Goal: Task Accomplishment & Management: Use online tool/utility

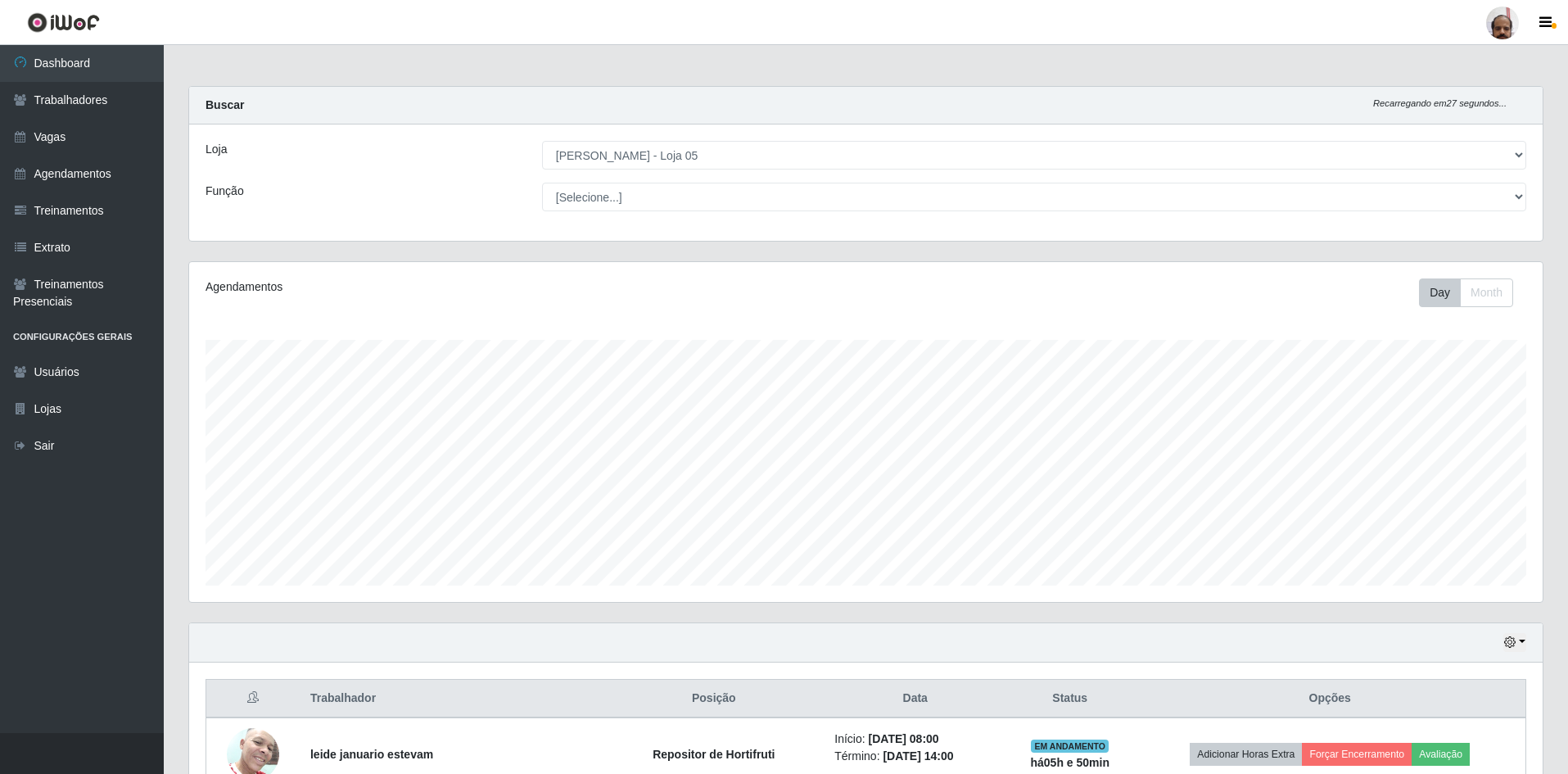
select select "252"
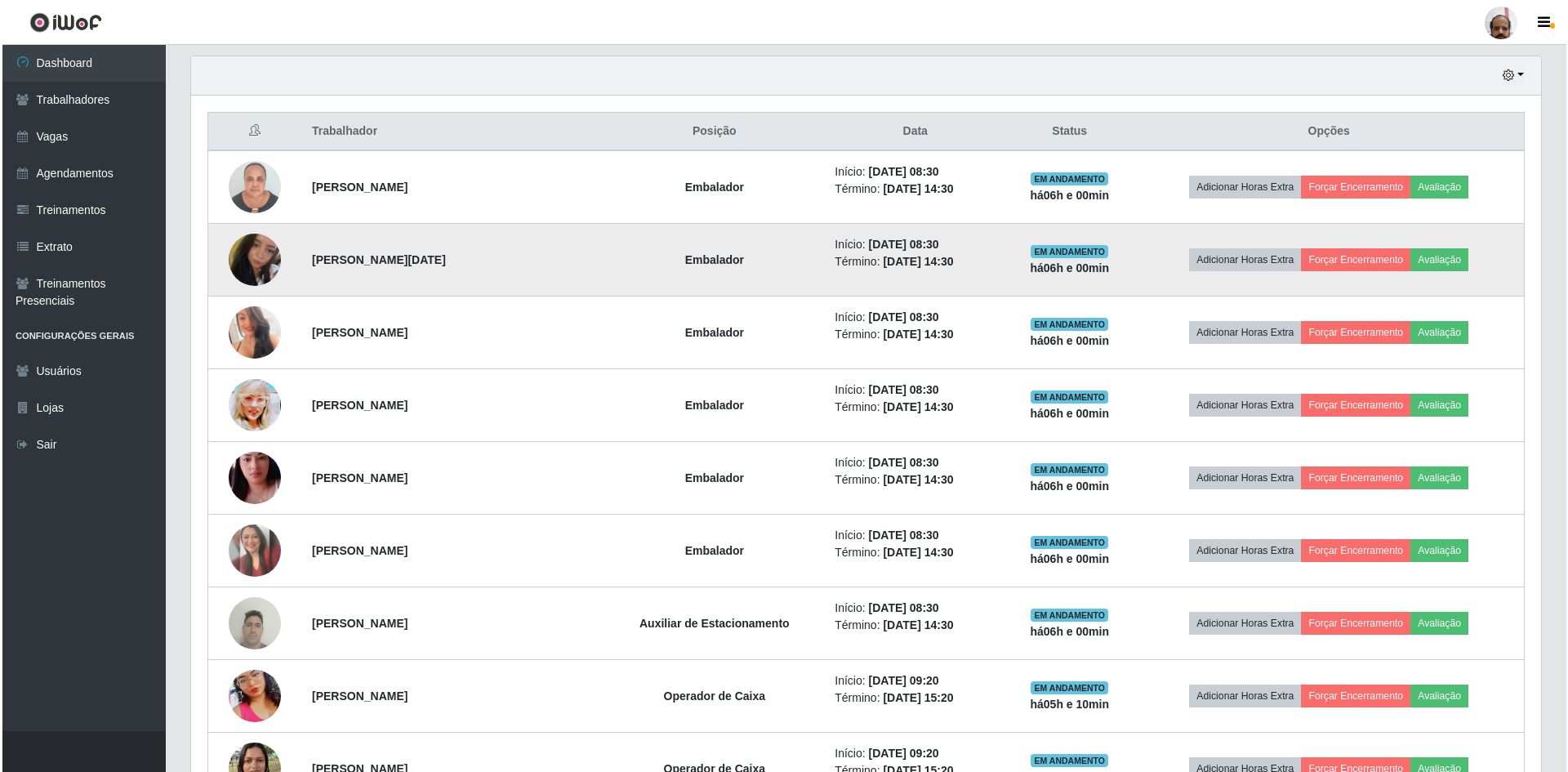
scroll to position [594, 0]
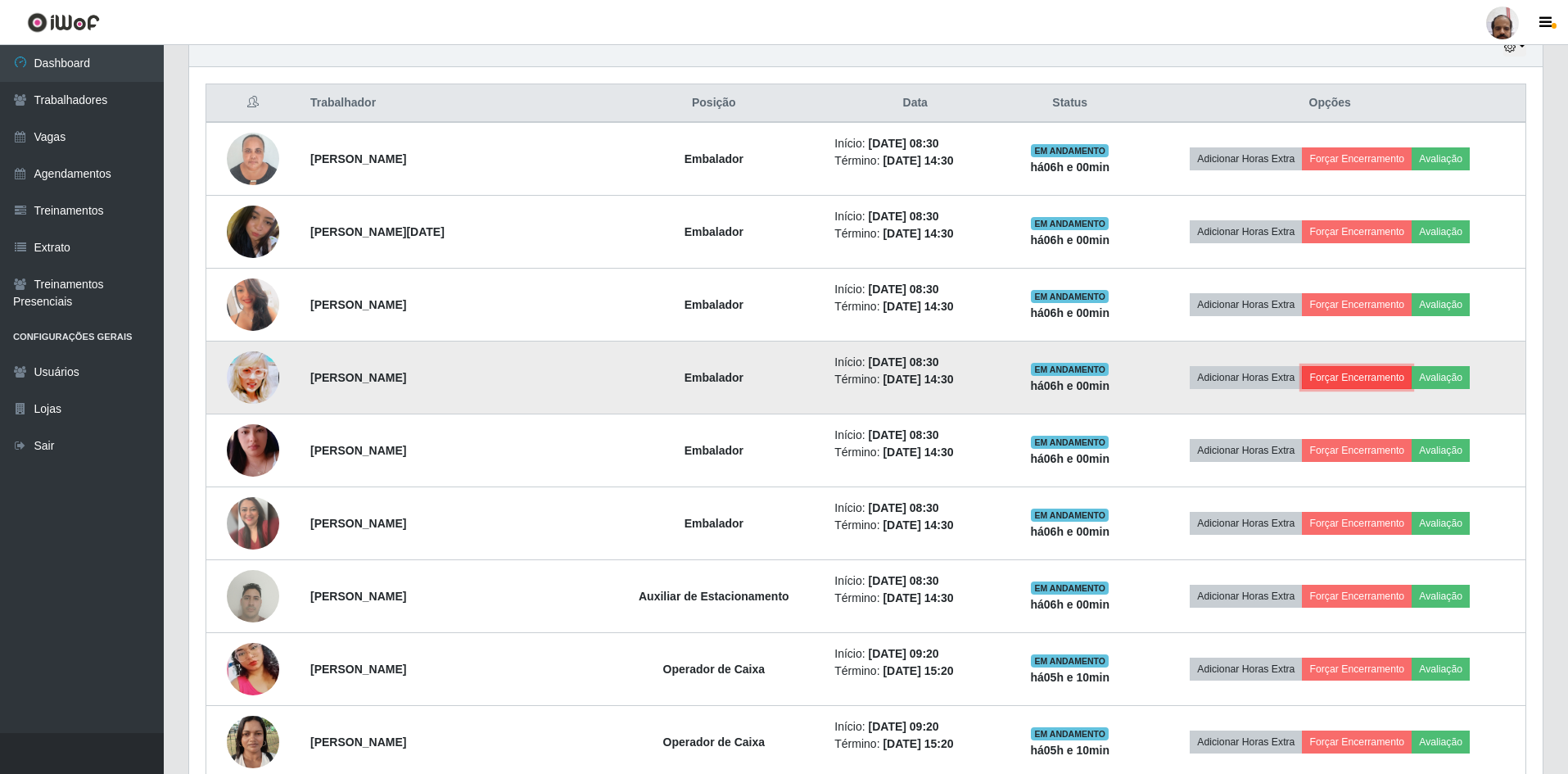
click at [1356, 377] on button "Forçar Encerramento" at bounding box center [1356, 378] width 109 height 23
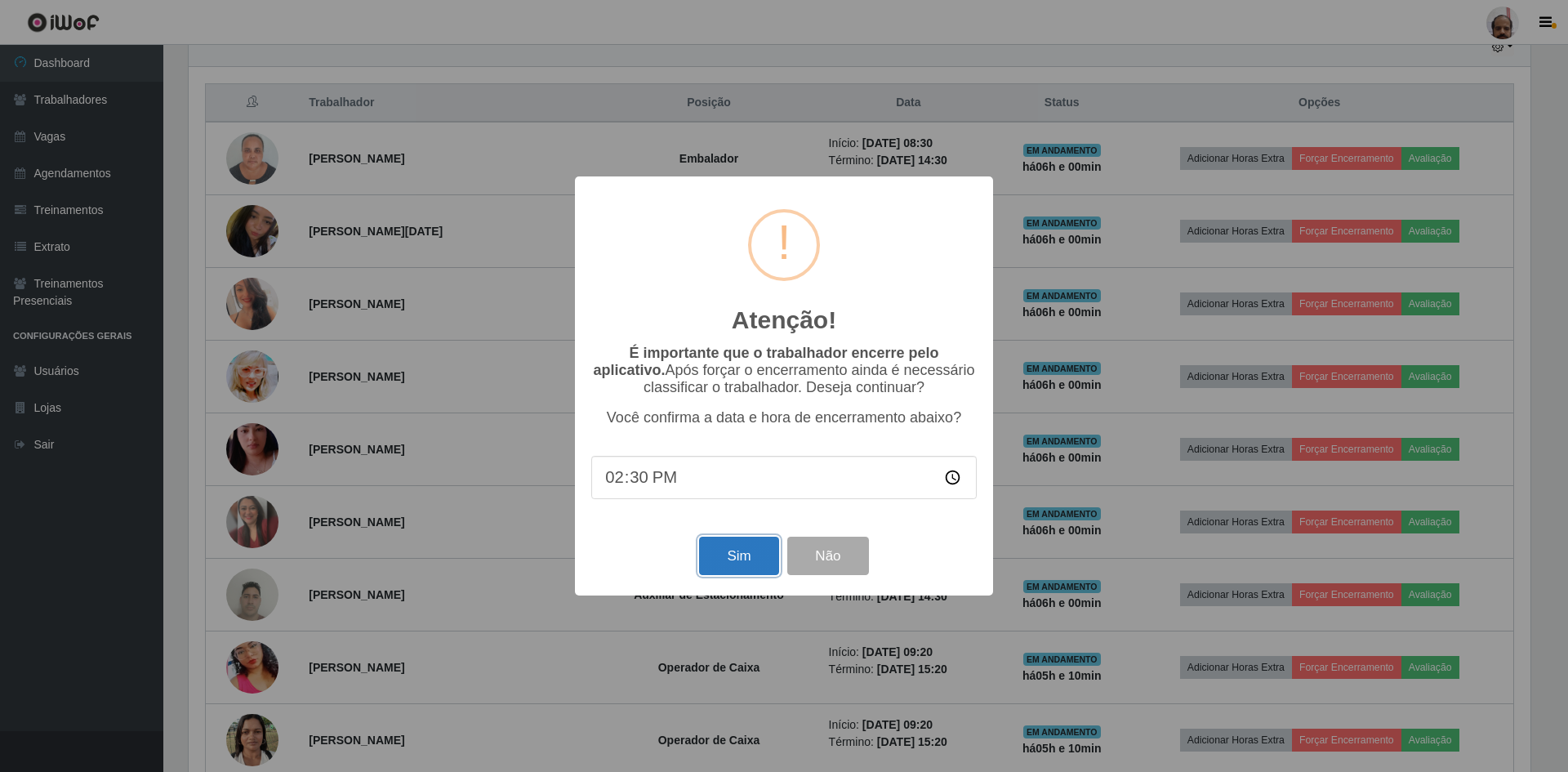
click at [725, 568] on button "Sim" at bounding box center [738, 555] width 79 height 39
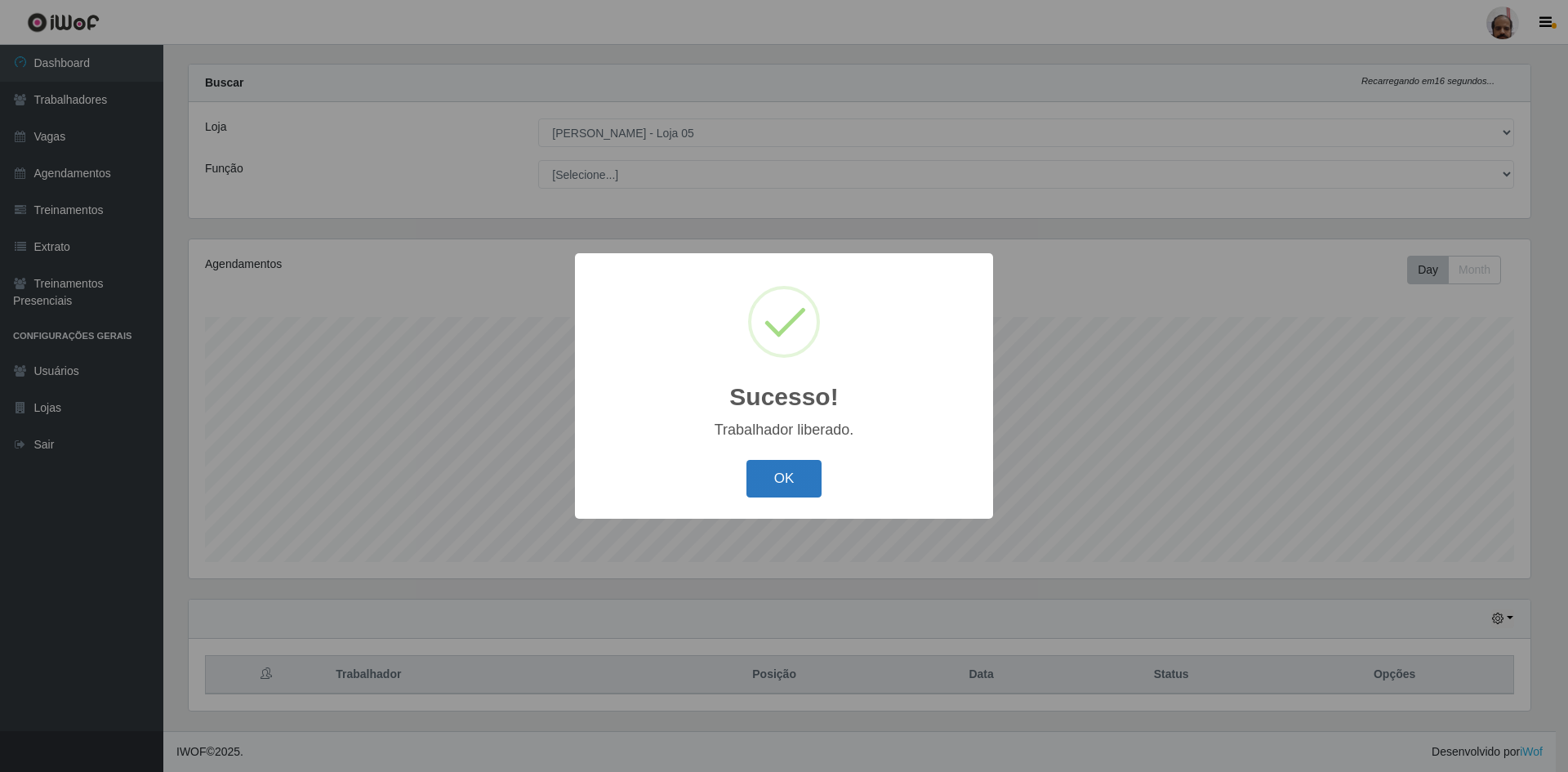
click at [791, 474] on button "OK" at bounding box center [784, 479] width 76 height 39
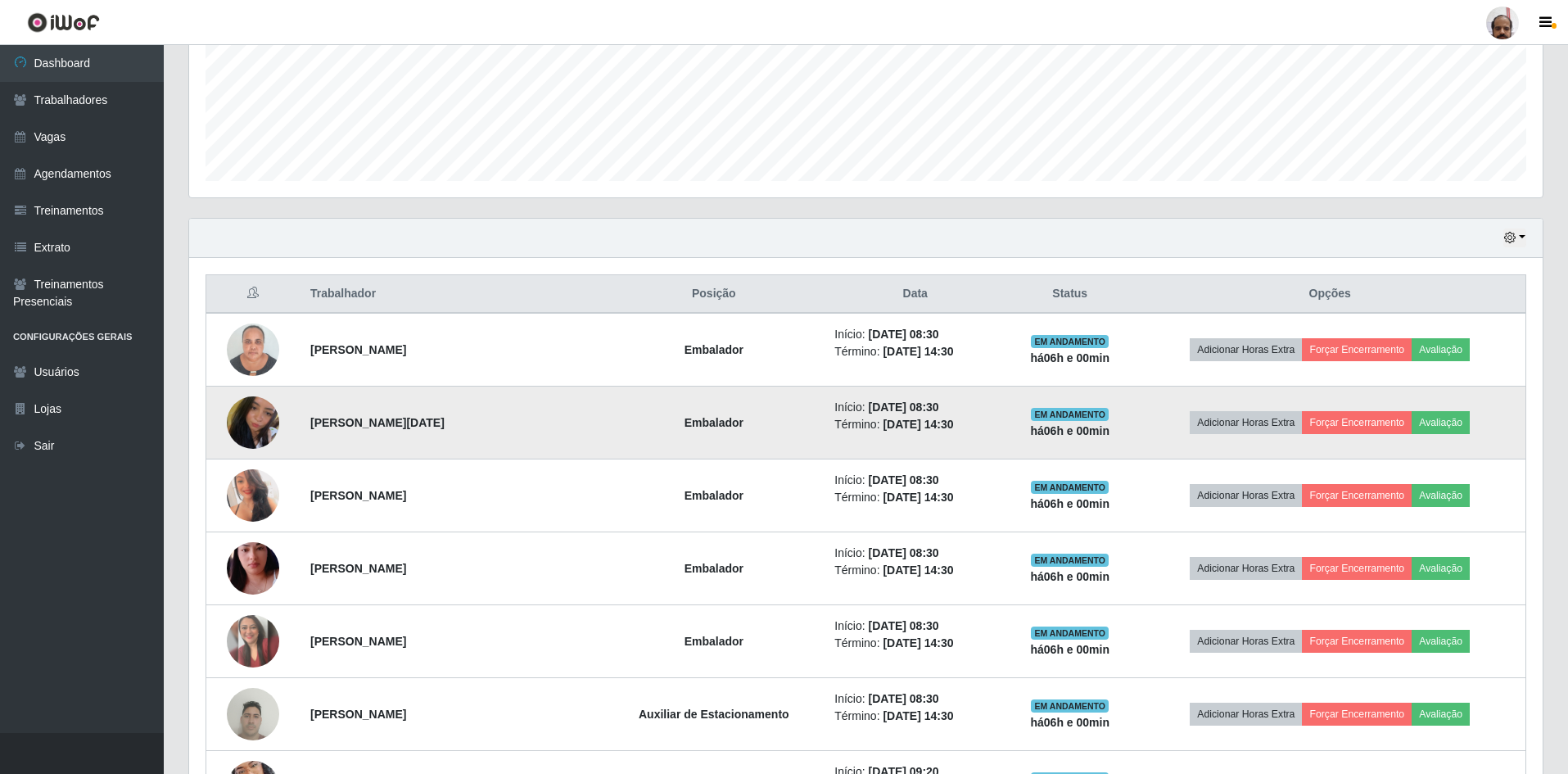
scroll to position [514, 0]
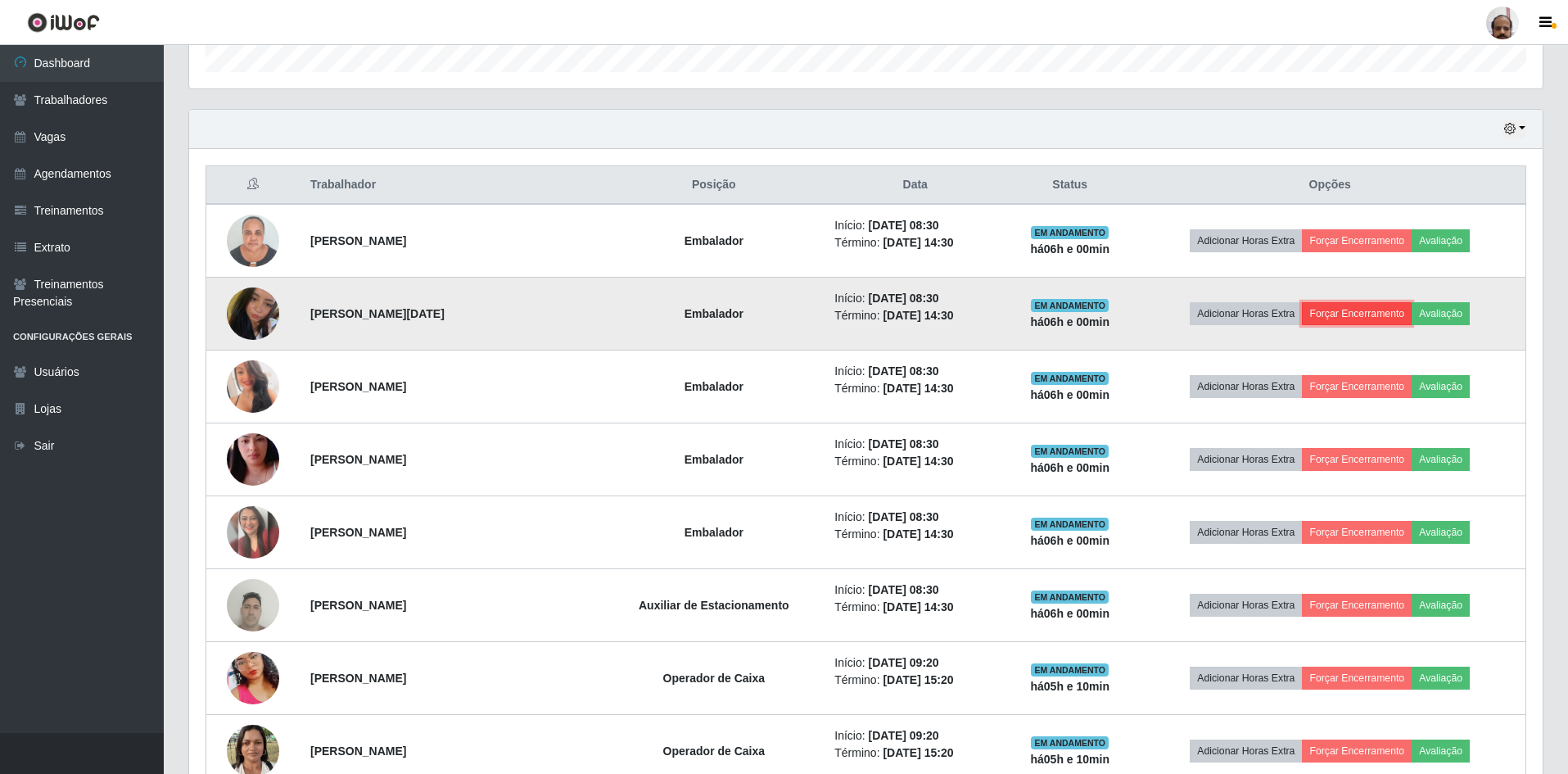
click at [1349, 314] on button "Forçar Encerramento" at bounding box center [1356, 314] width 109 height 23
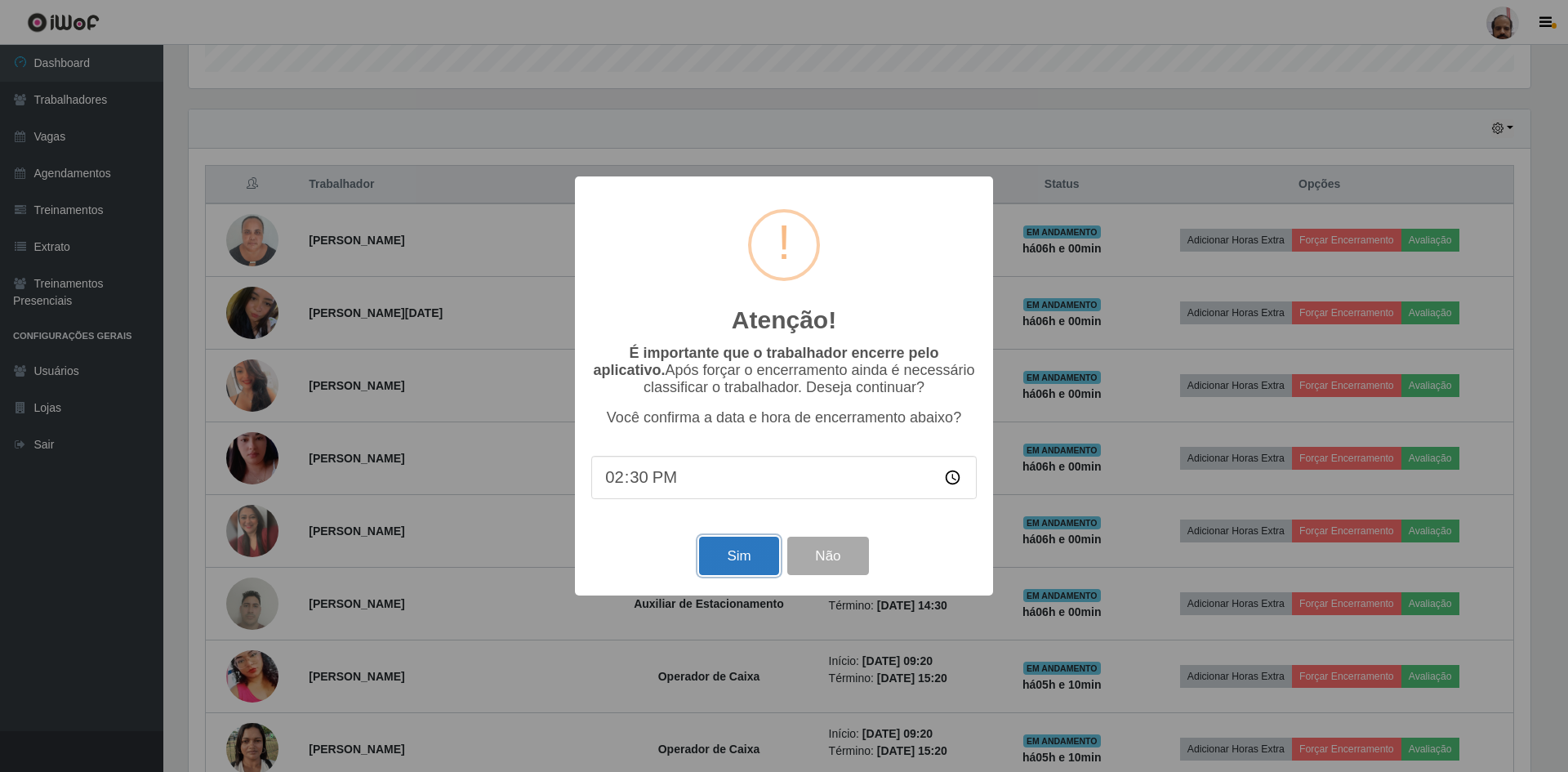
click at [739, 563] on button "Sim" at bounding box center [738, 555] width 79 height 39
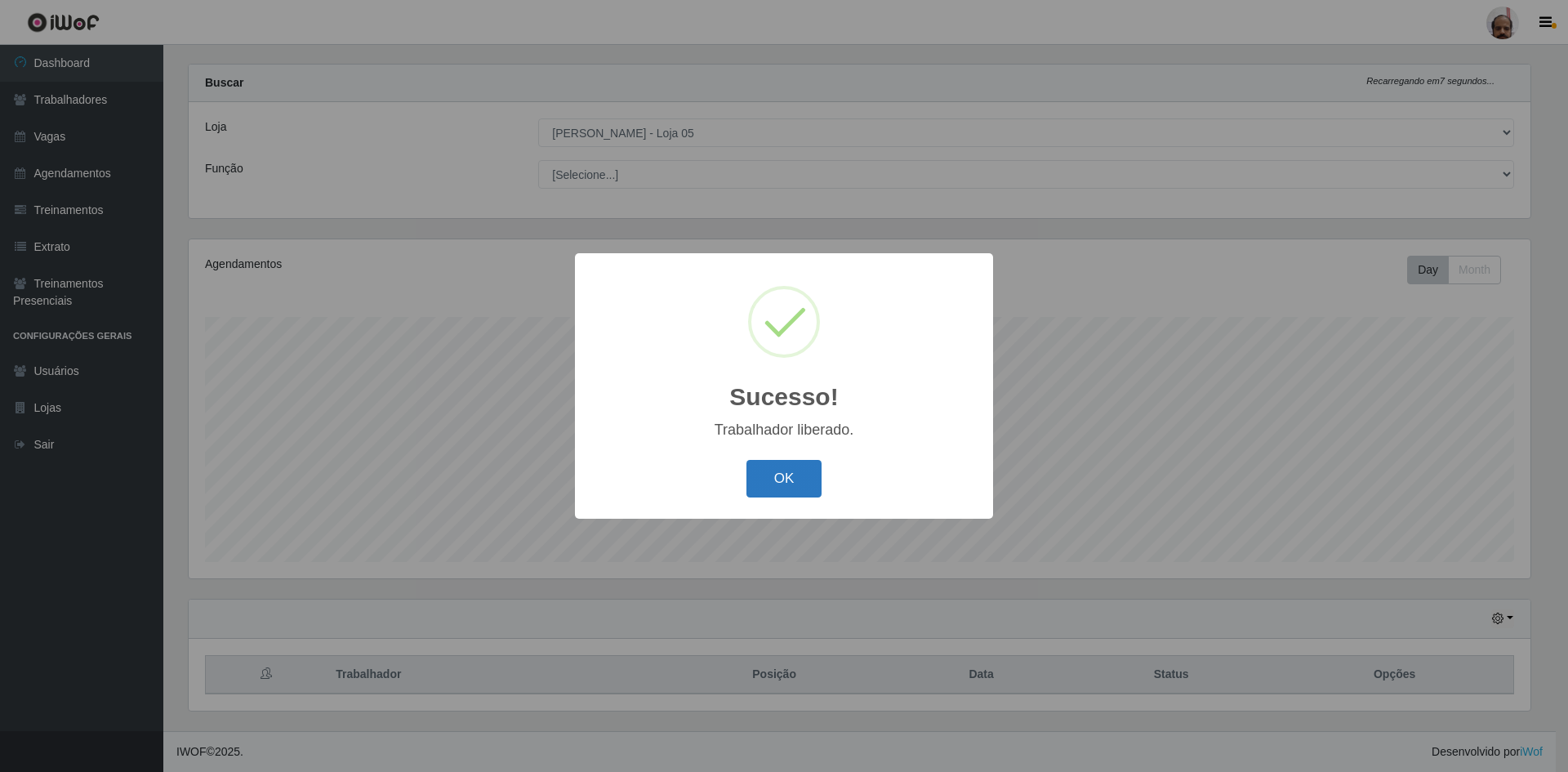
click at [761, 485] on button "OK" at bounding box center [784, 479] width 76 height 39
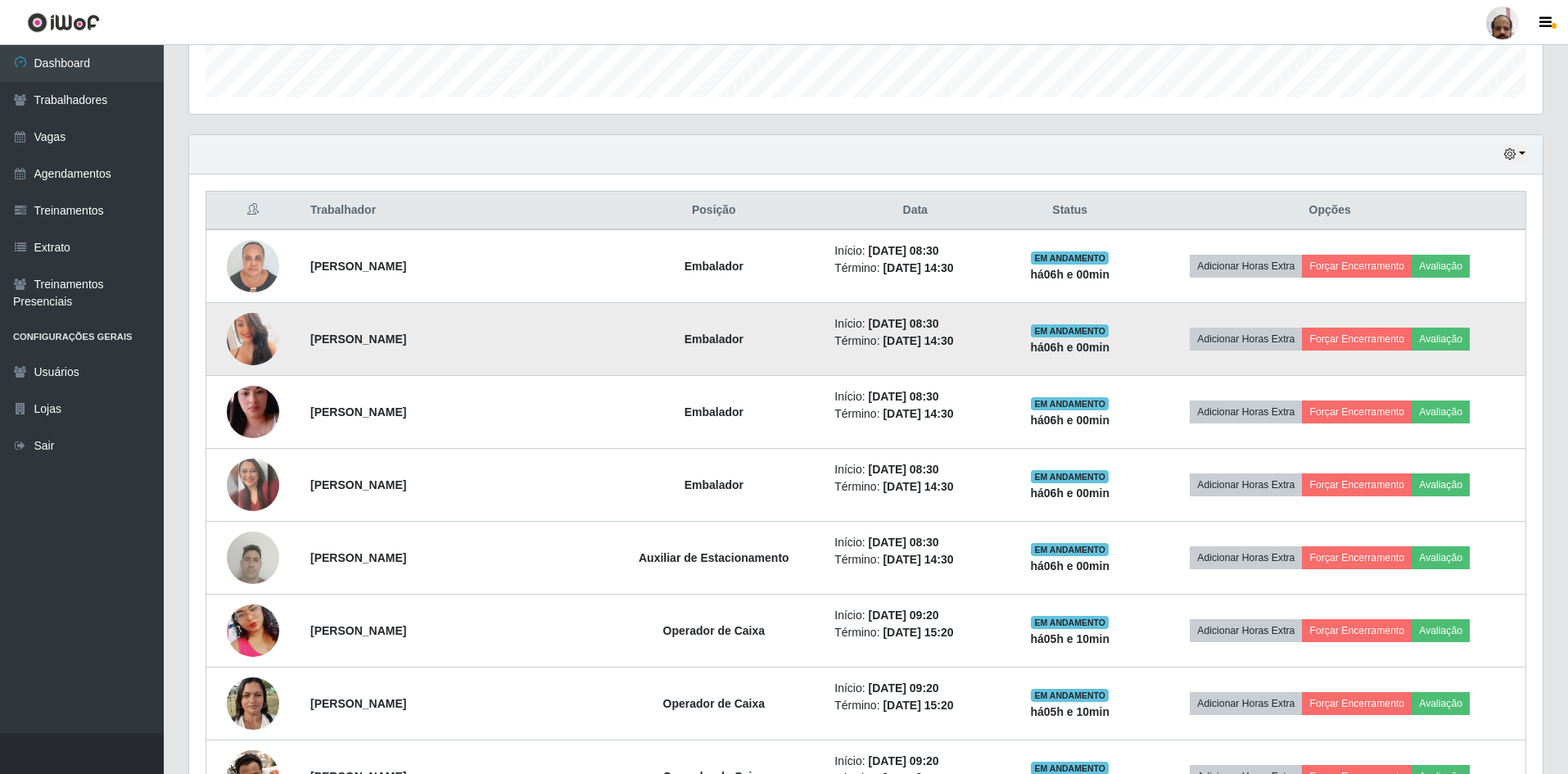
scroll to position [514, 0]
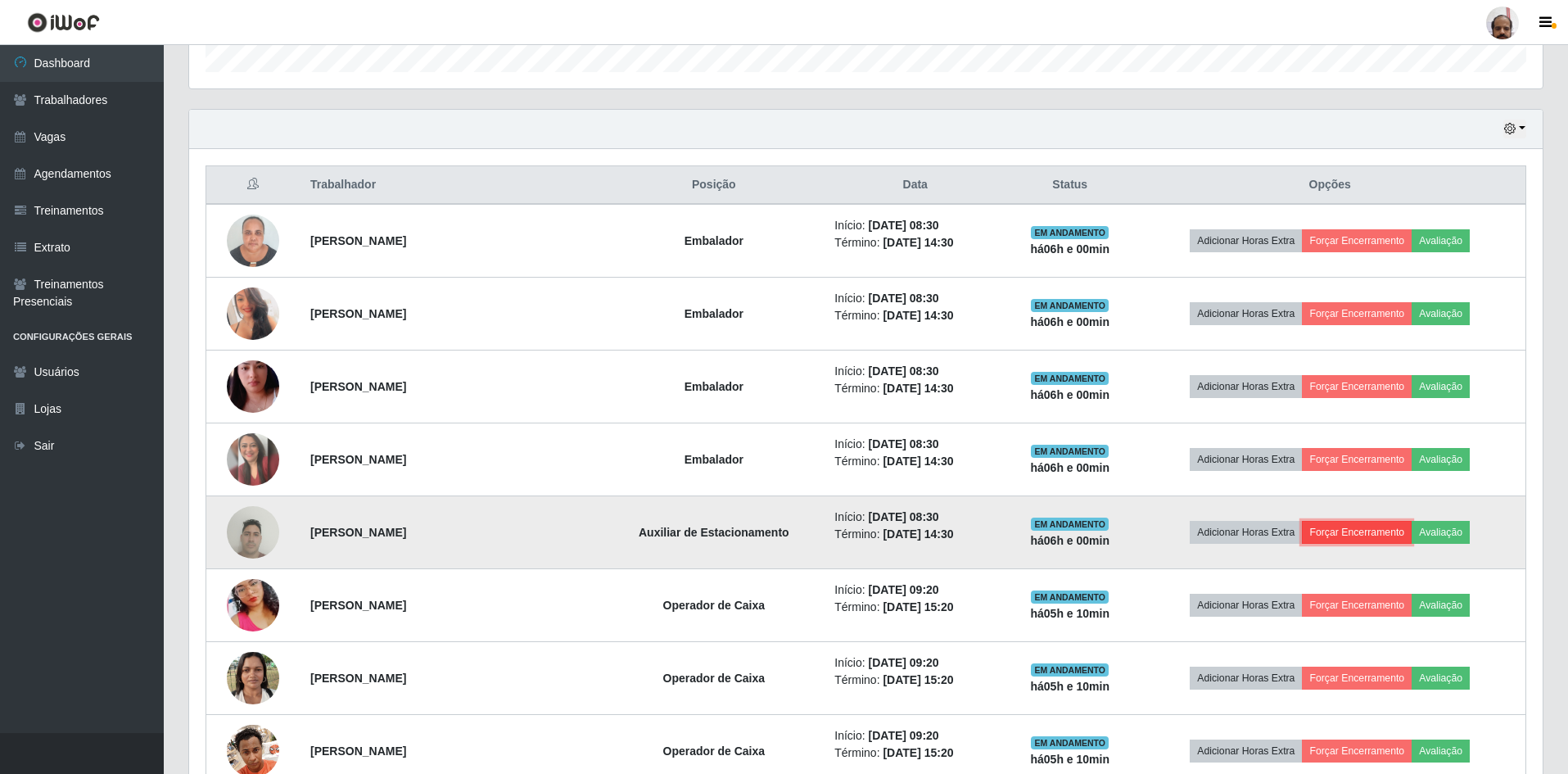
click at [1353, 534] on button "Forçar Encerramento" at bounding box center [1356, 533] width 109 height 23
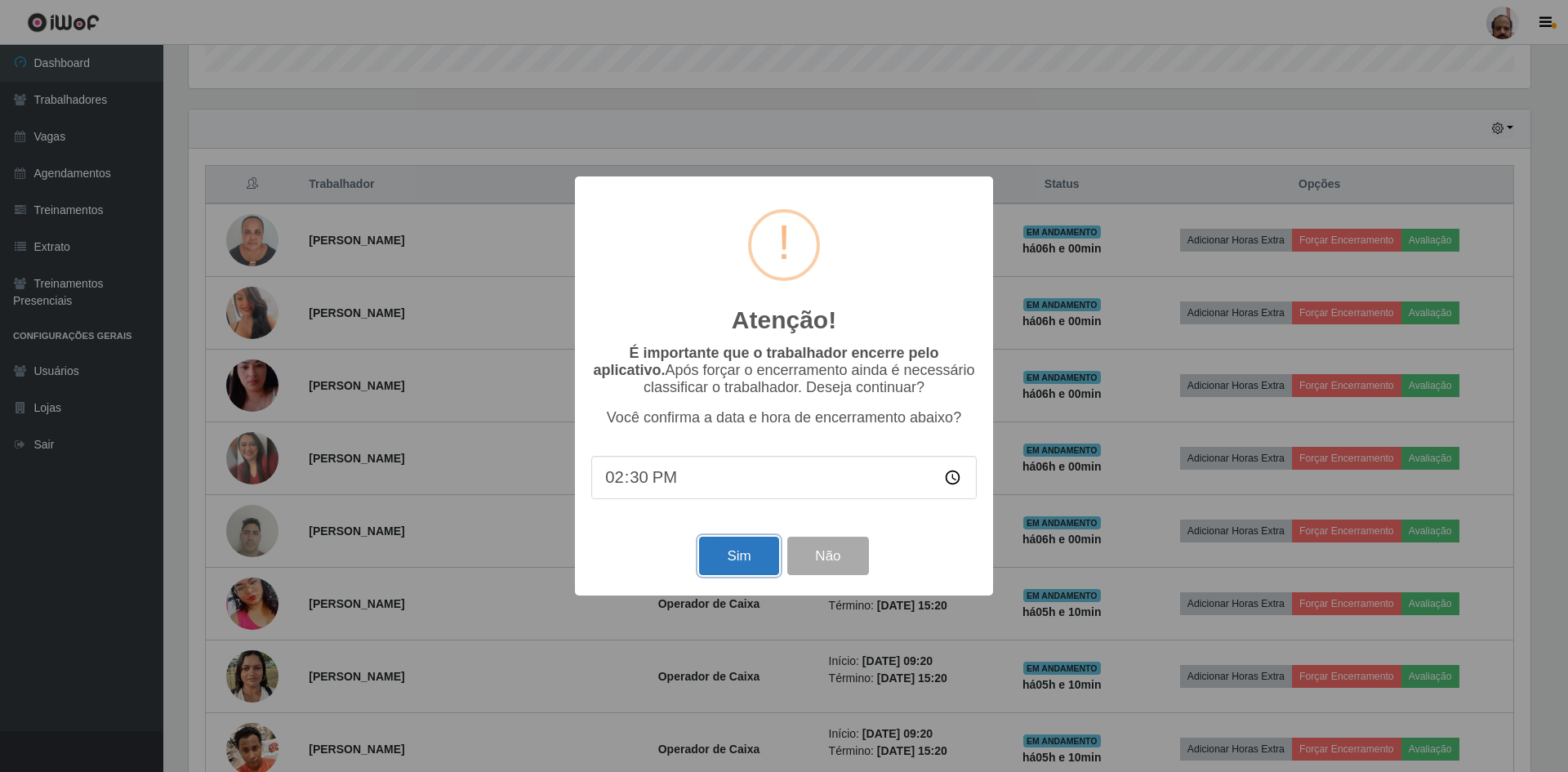
click at [726, 567] on button "Sim" at bounding box center [738, 555] width 79 height 39
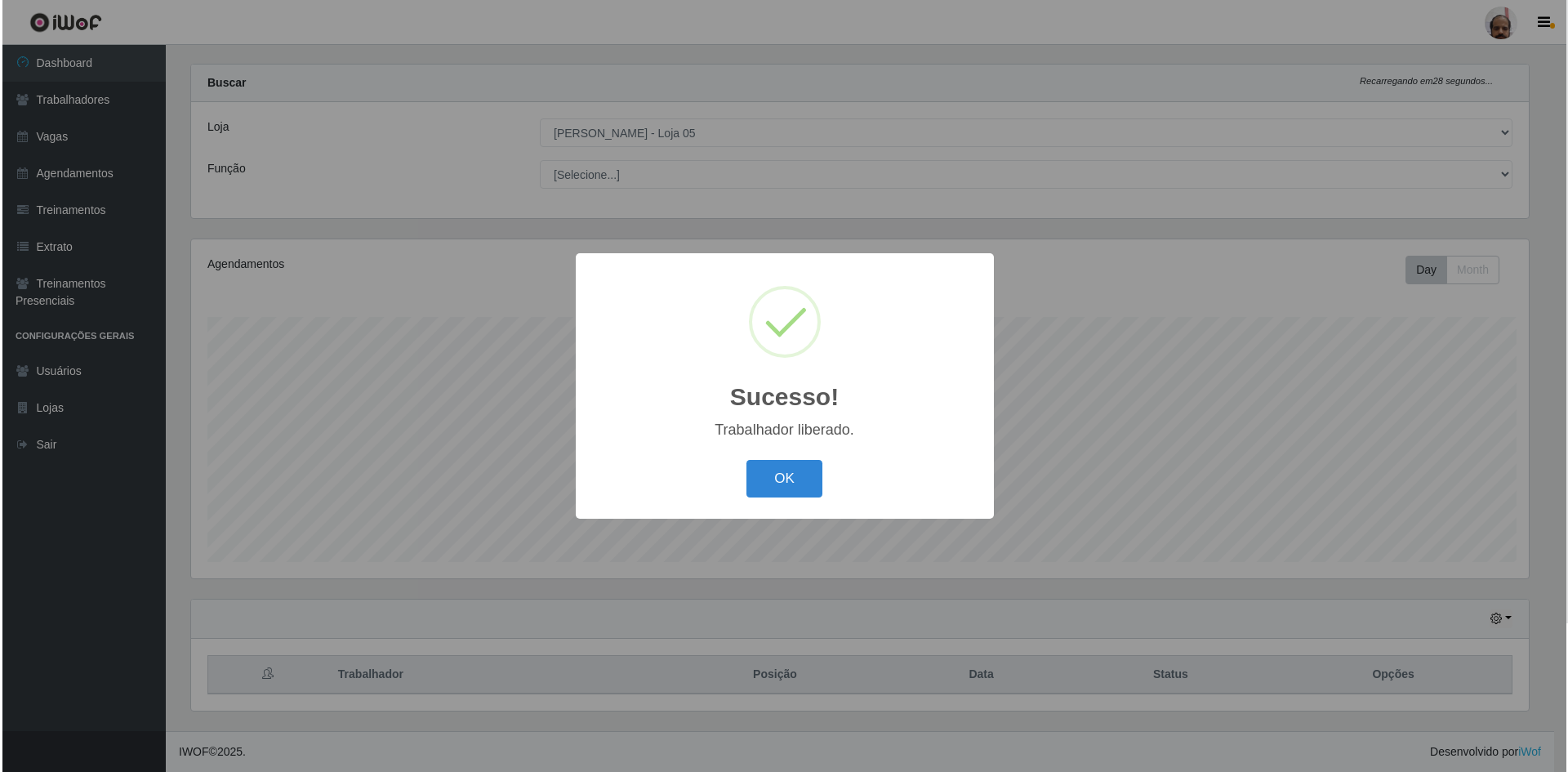
scroll to position [0, 0]
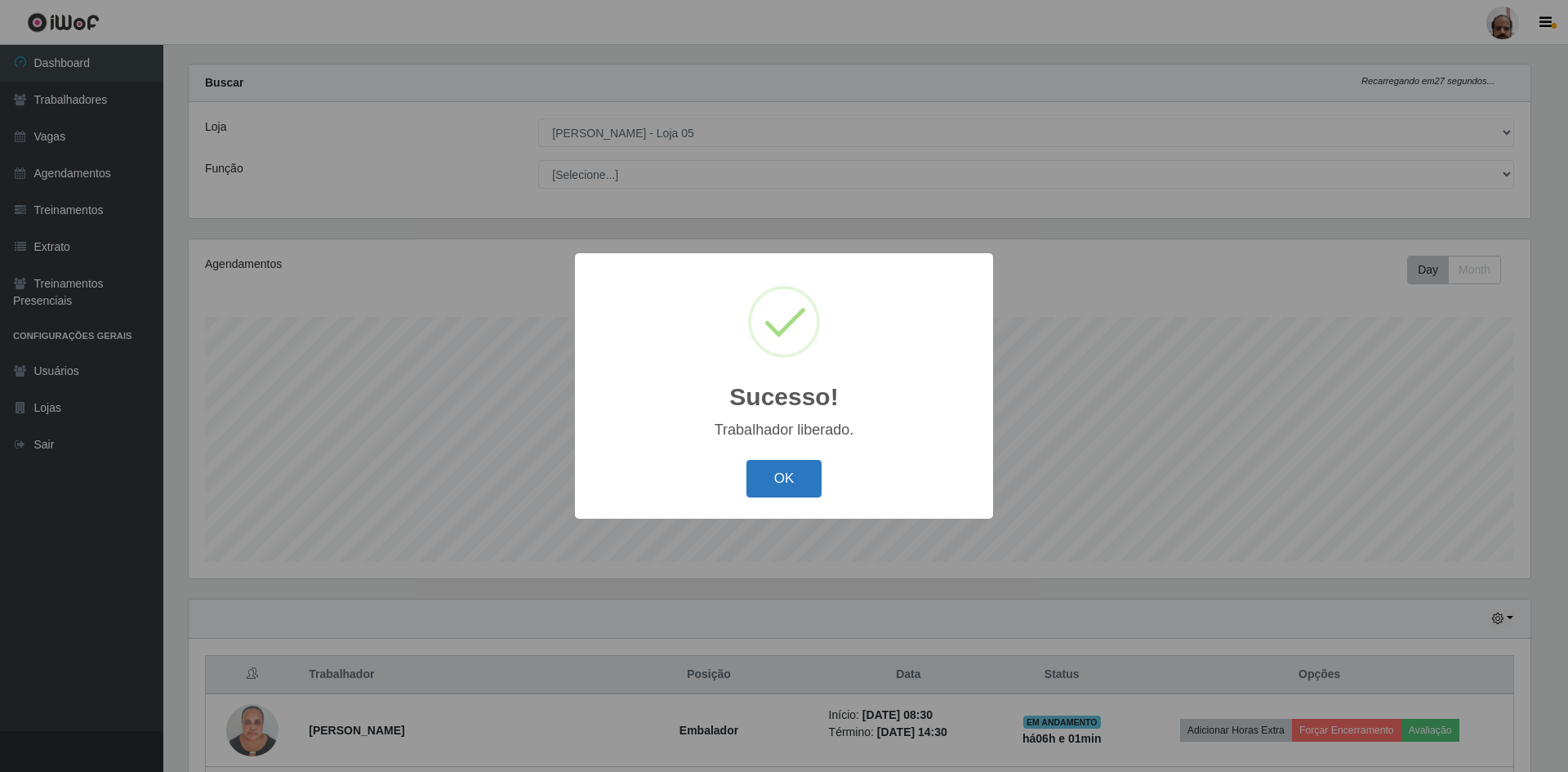
click at [782, 484] on button "OK" at bounding box center [784, 479] width 76 height 39
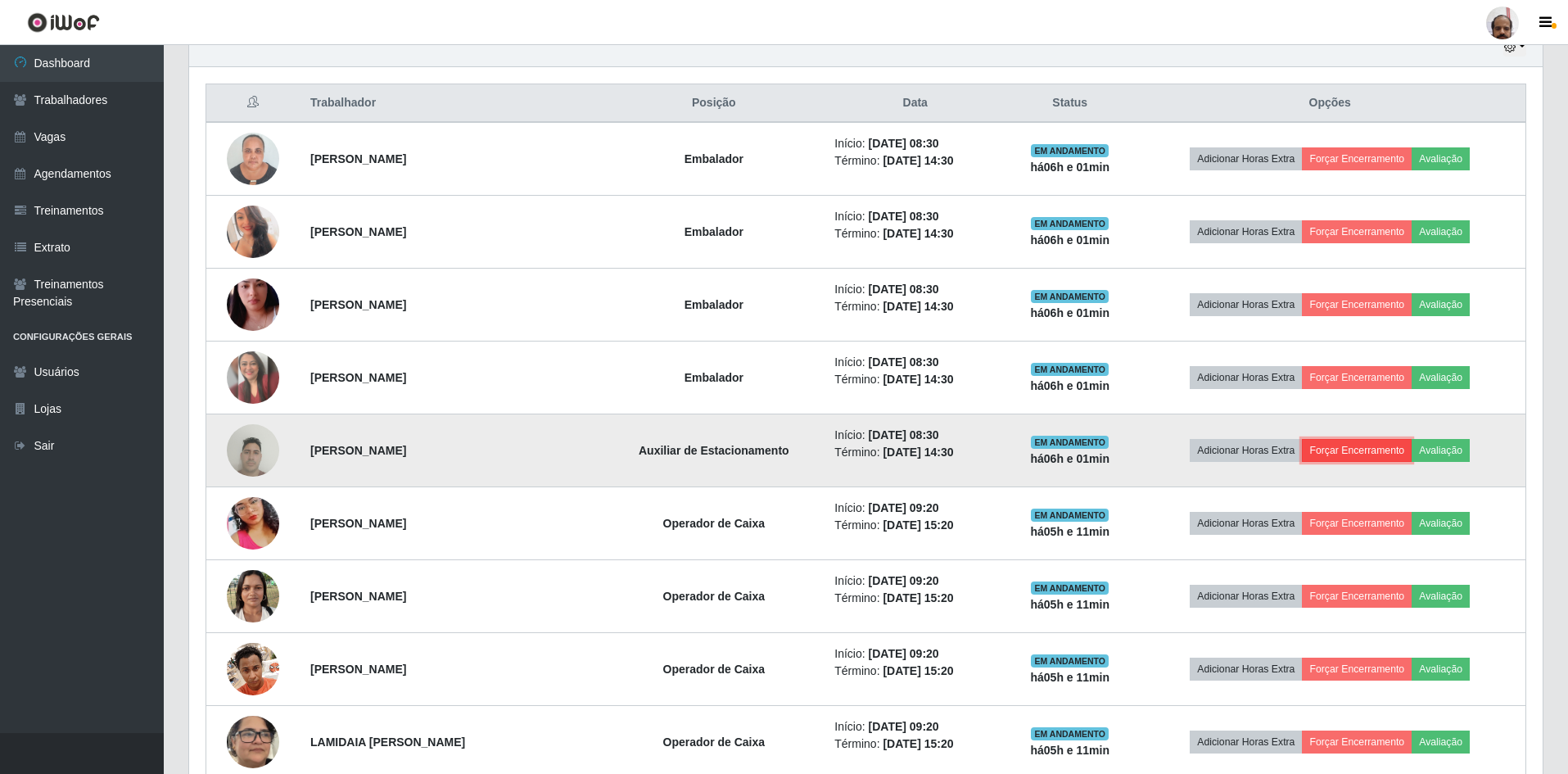
click at [1361, 450] on button "Forçar Encerramento" at bounding box center [1356, 450] width 109 height 23
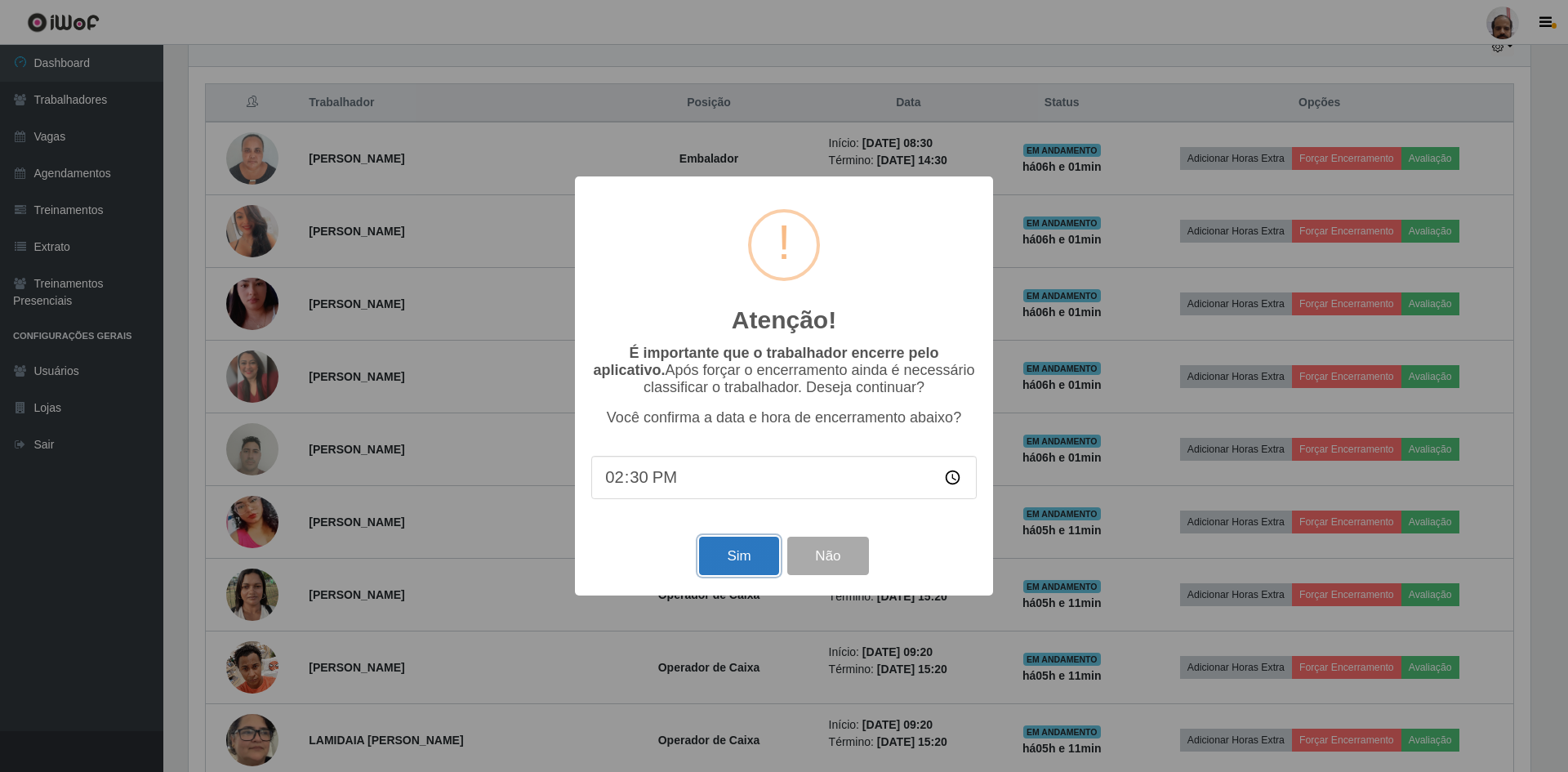
click at [745, 562] on button "Sim" at bounding box center [738, 555] width 79 height 39
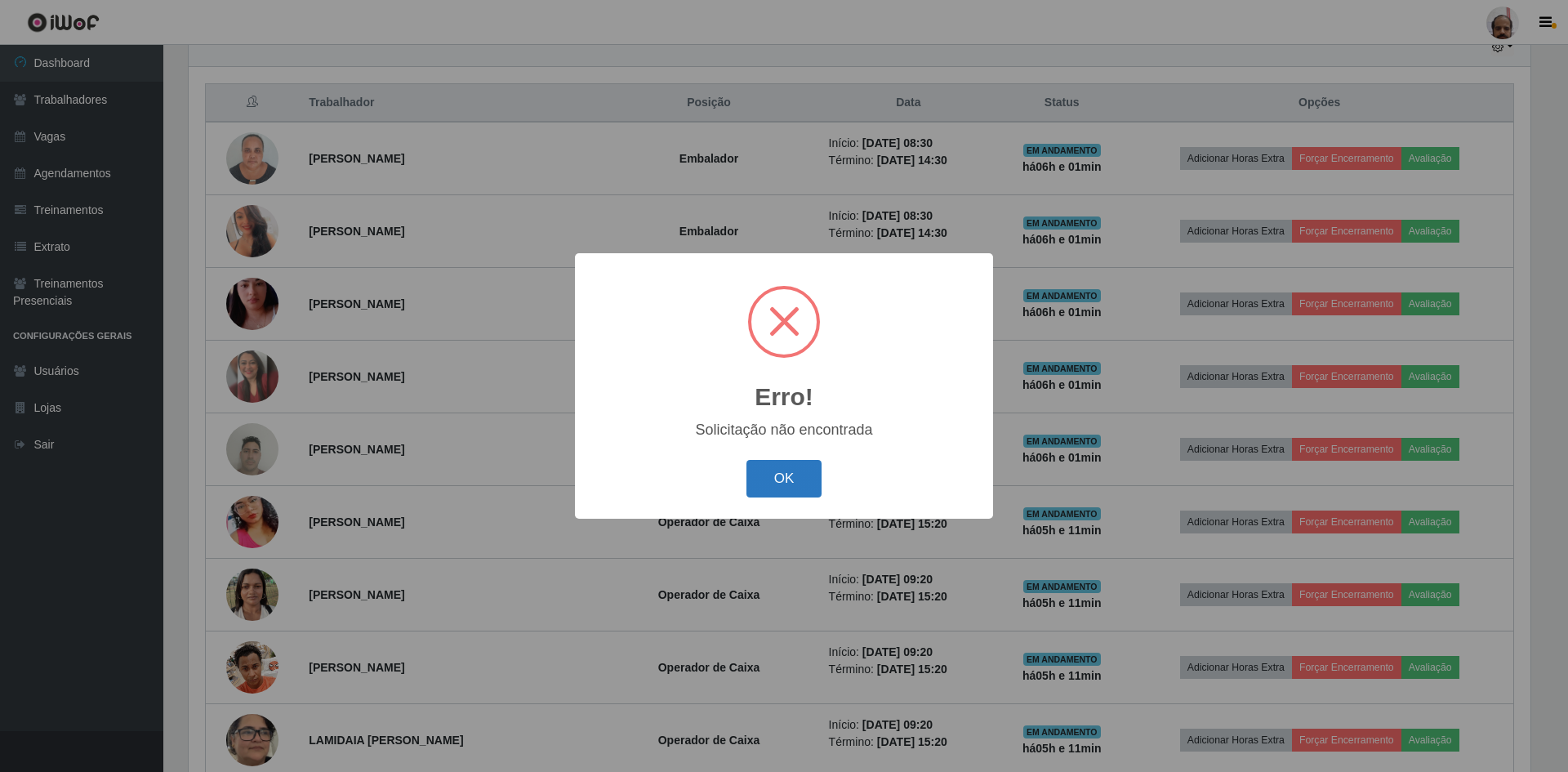
click at [773, 494] on button "OK" at bounding box center [784, 479] width 76 height 39
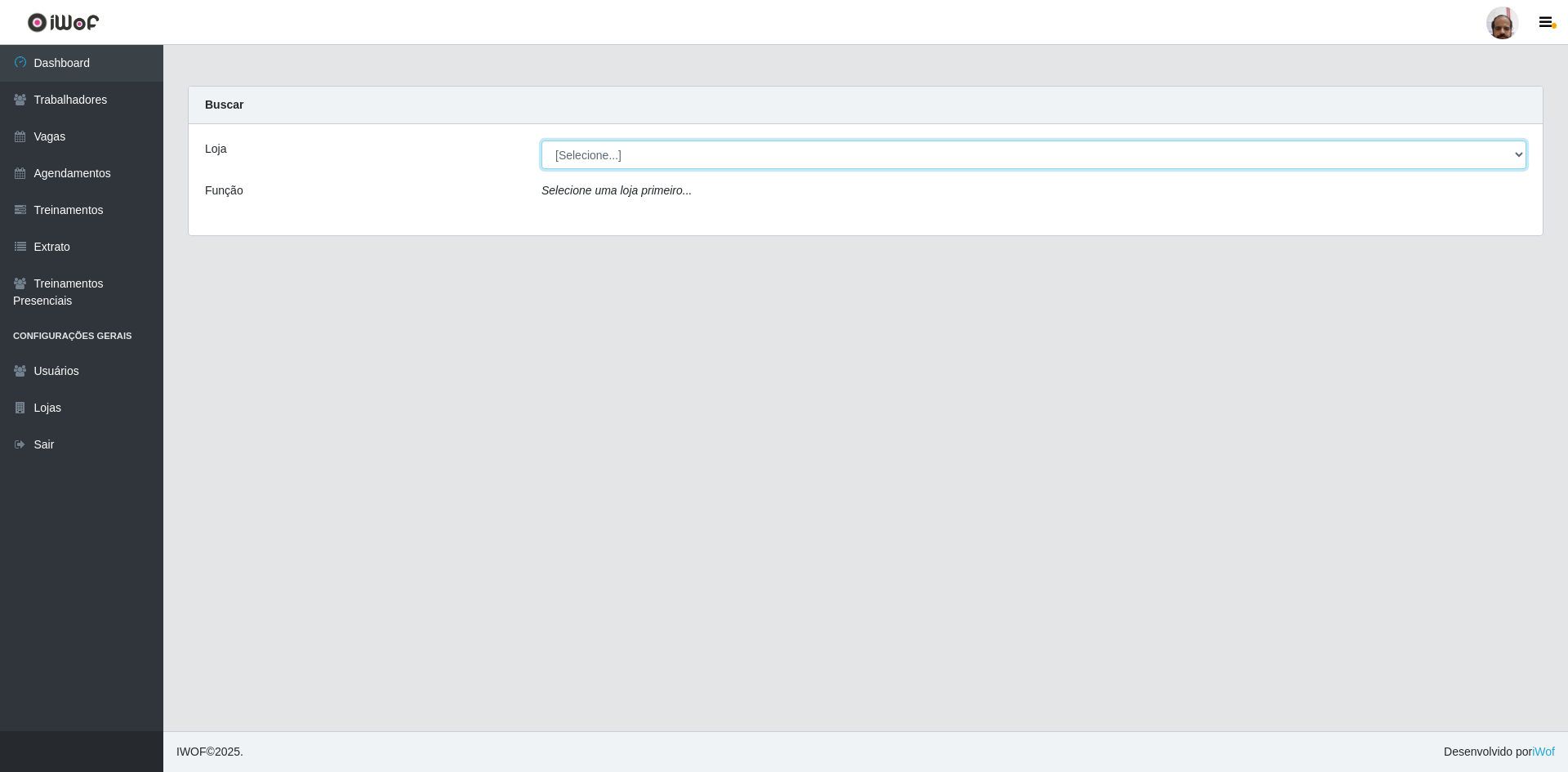
click at [775, 155] on select "[Selecione...] Mar Vermelho - Loja 05" at bounding box center [1033, 154] width 984 height 29
select select "252"
click at [541, 140] on select "[Selecione...] Mar Vermelho - Loja 05" at bounding box center [1033, 154] width 984 height 29
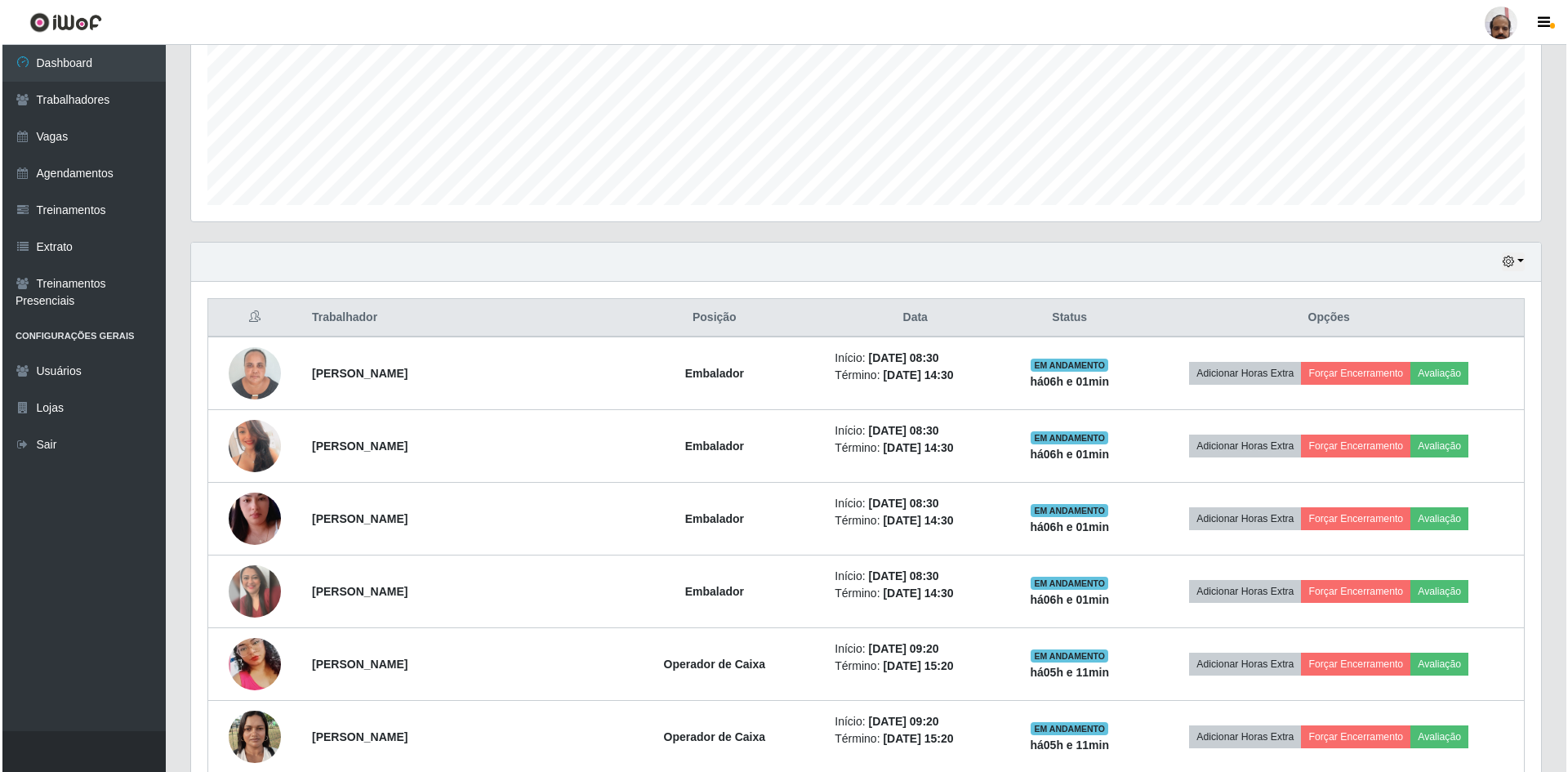
scroll to position [490, 0]
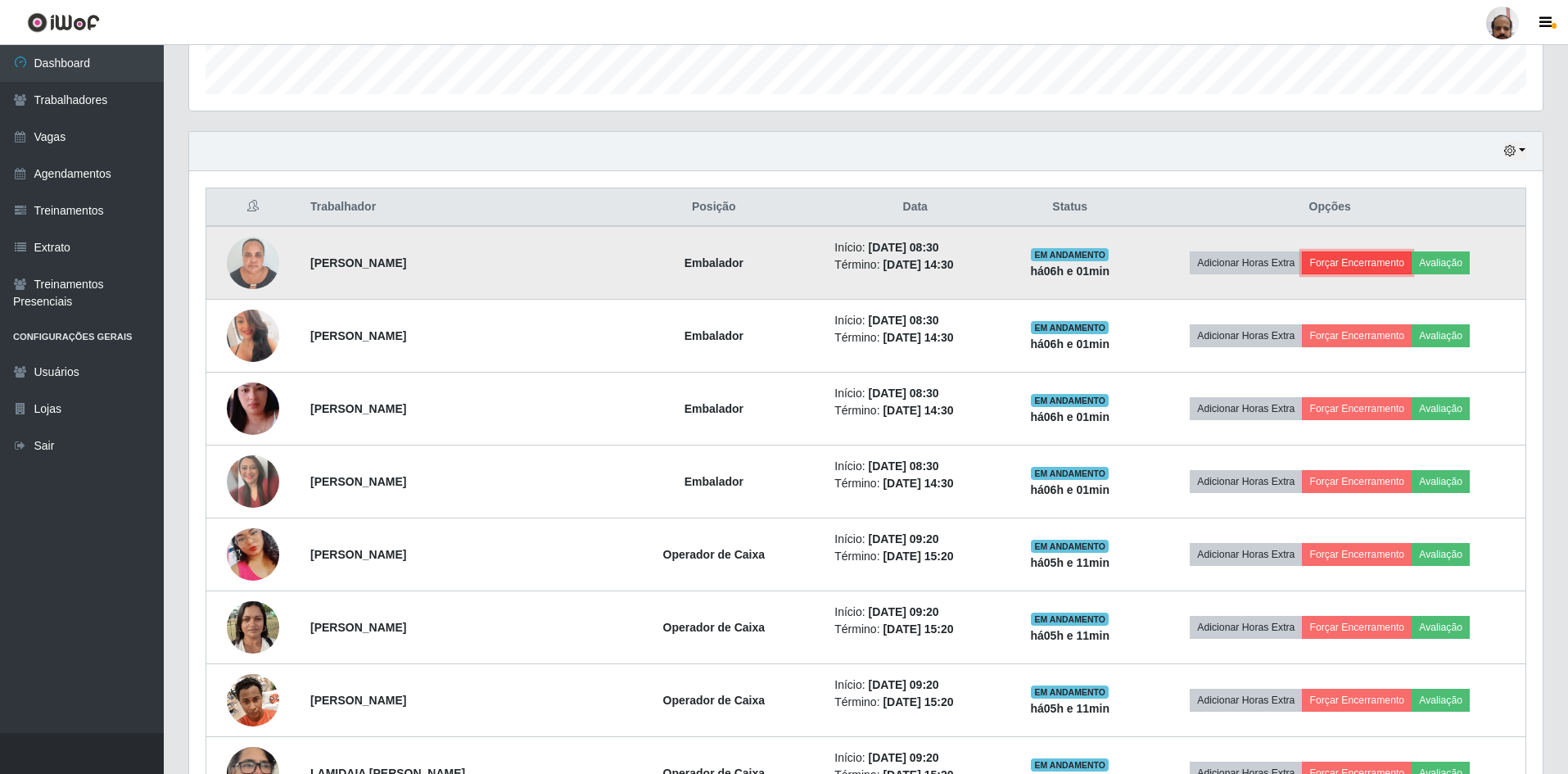
click at [1347, 259] on button "Forçar Encerramento" at bounding box center [1356, 263] width 109 height 23
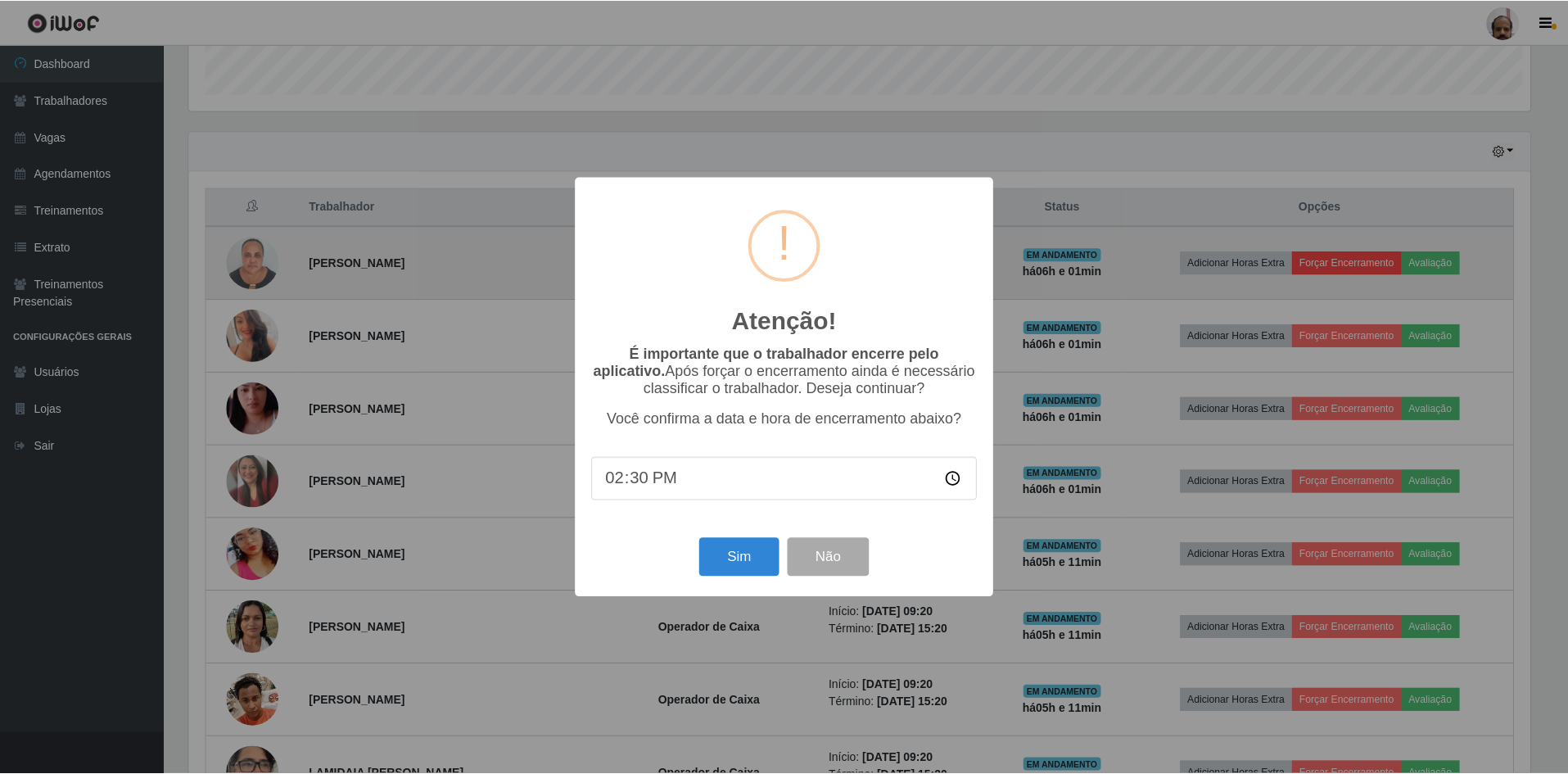
scroll to position [340, 1345]
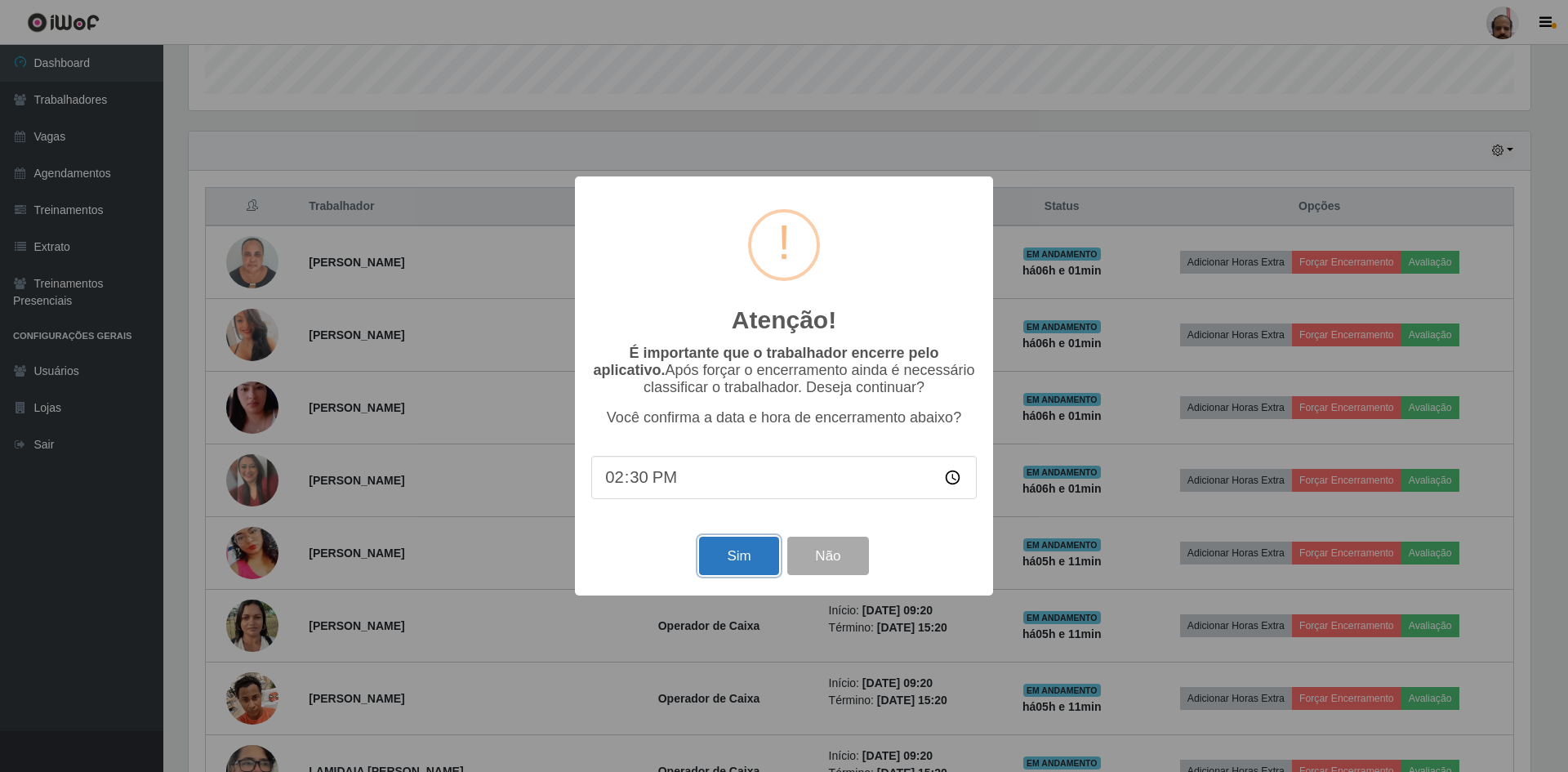
click at [734, 557] on button "Sim" at bounding box center [738, 555] width 79 height 39
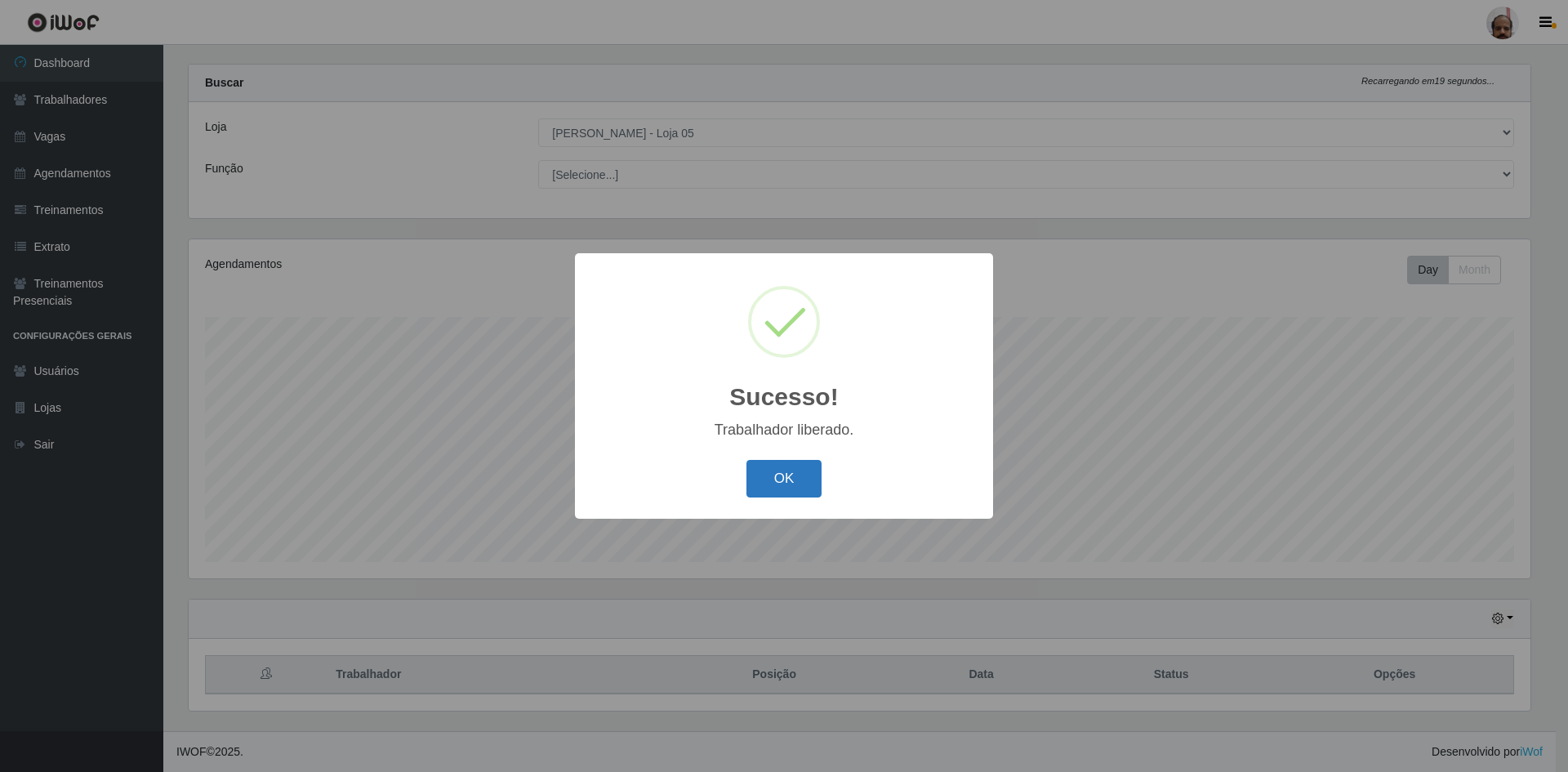
click at [765, 475] on button "OK" at bounding box center [784, 479] width 76 height 39
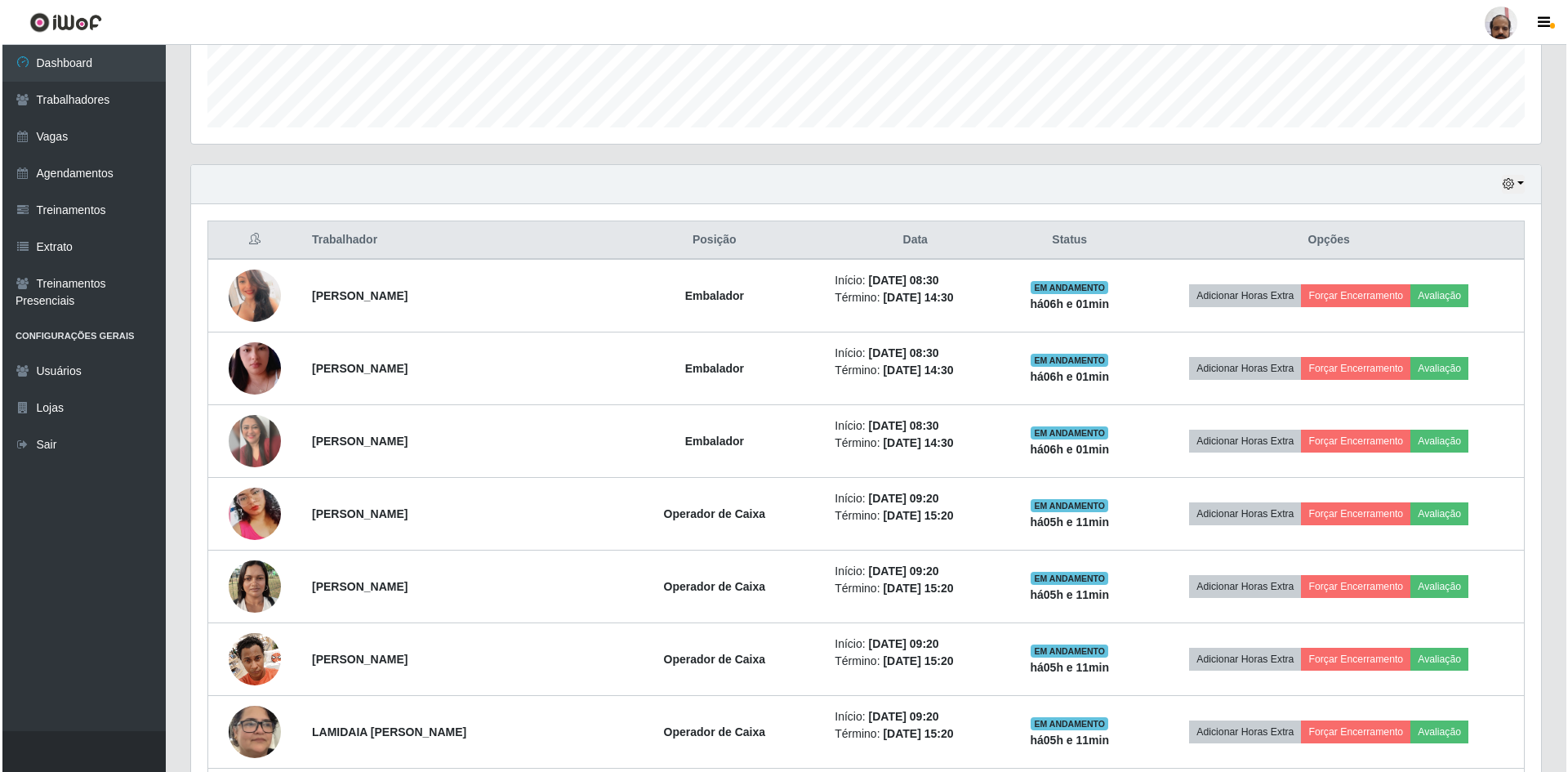
scroll to position [430, 0]
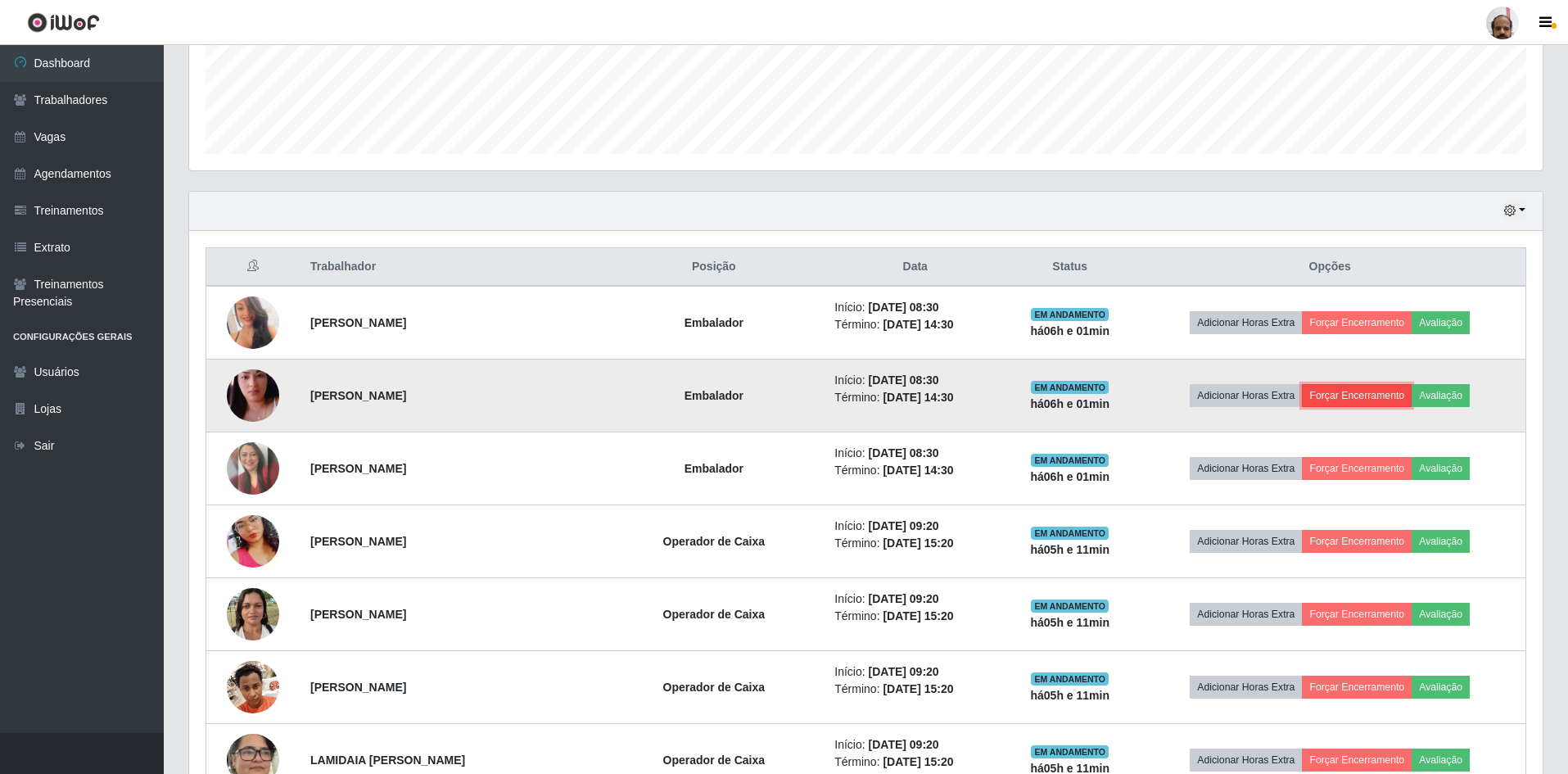
click at [1361, 394] on button "Forçar Encerramento" at bounding box center [1356, 395] width 109 height 23
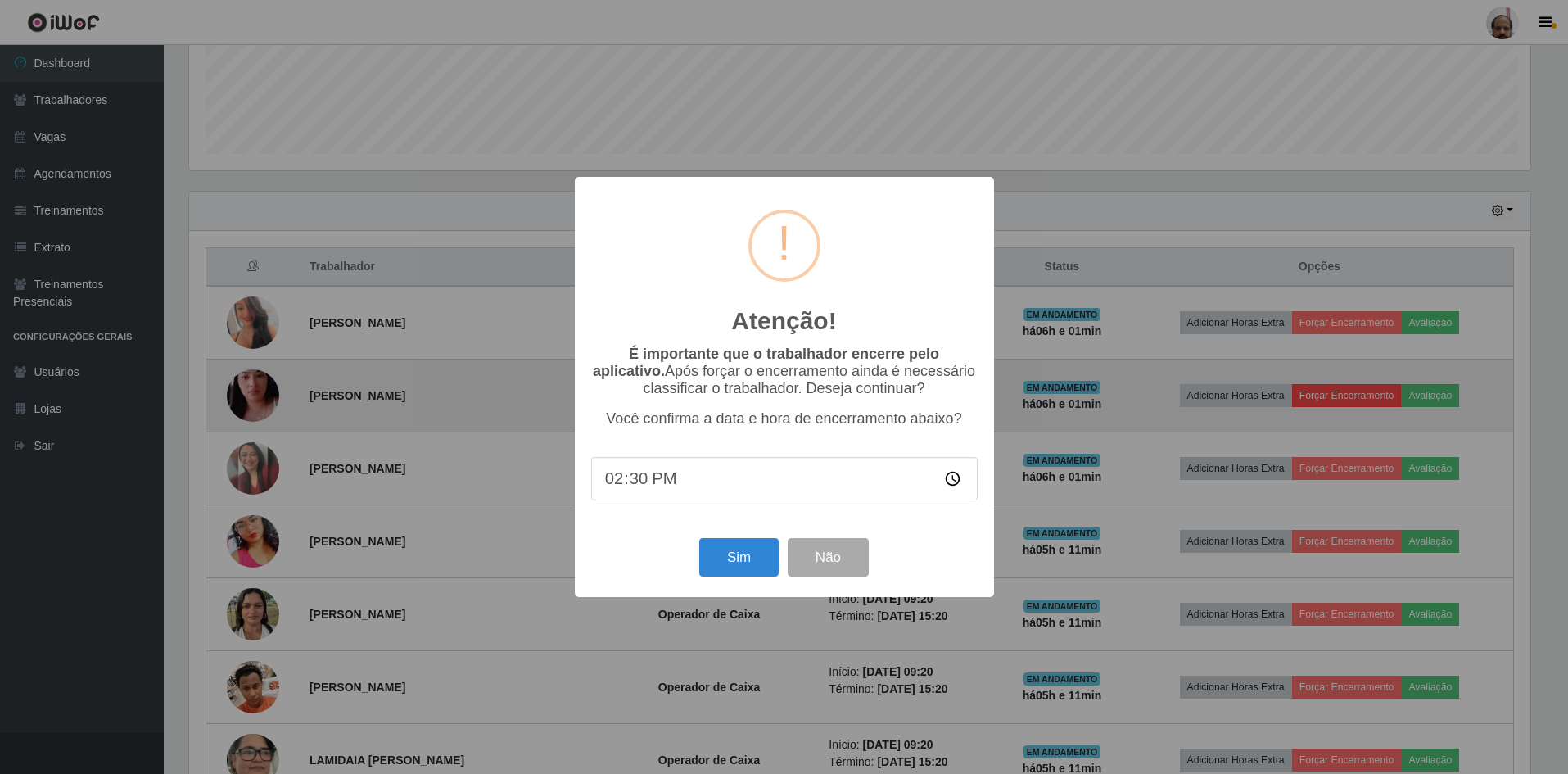
scroll to position [340, 1345]
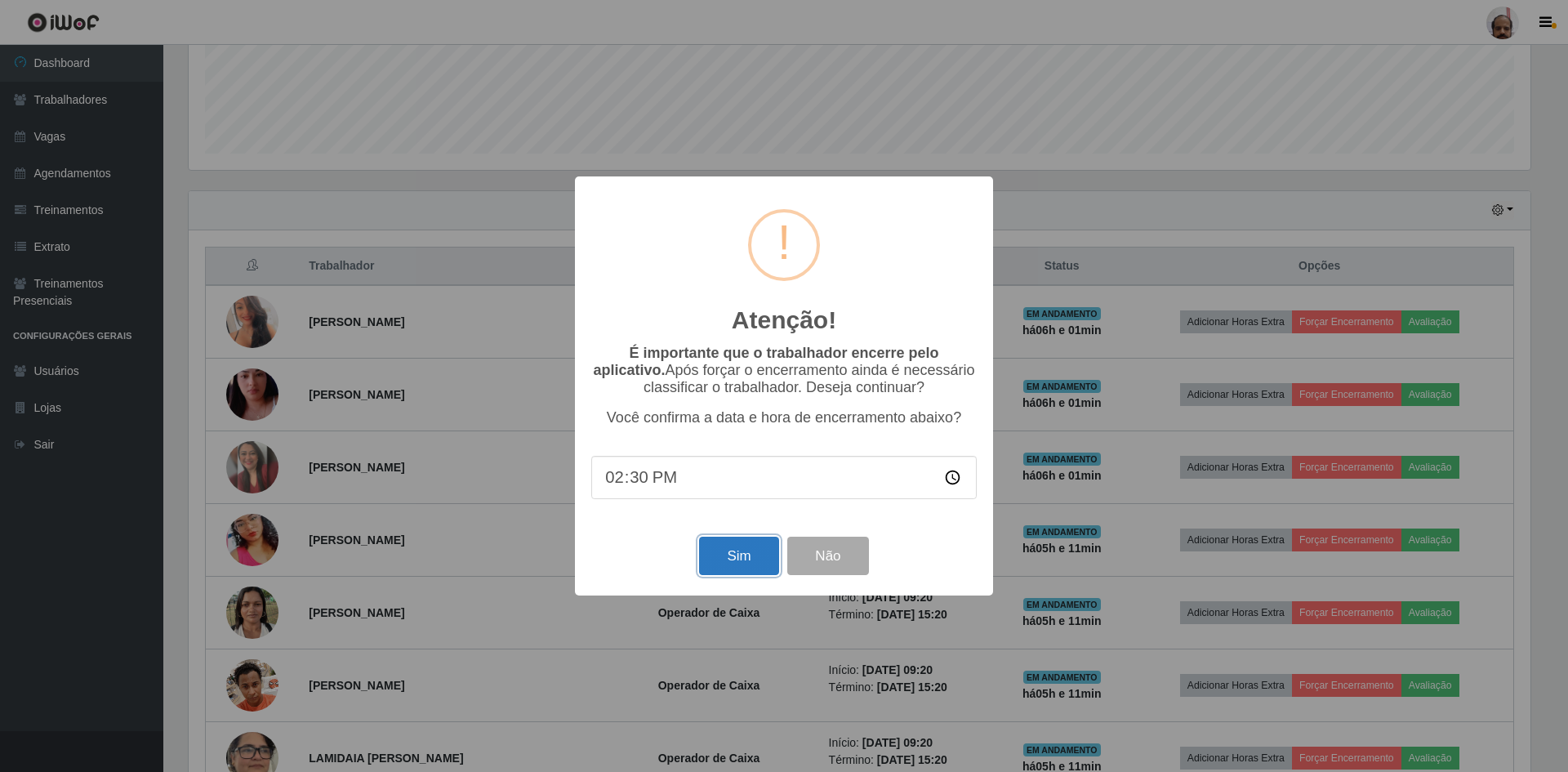
click at [729, 558] on button "Sim" at bounding box center [738, 555] width 79 height 39
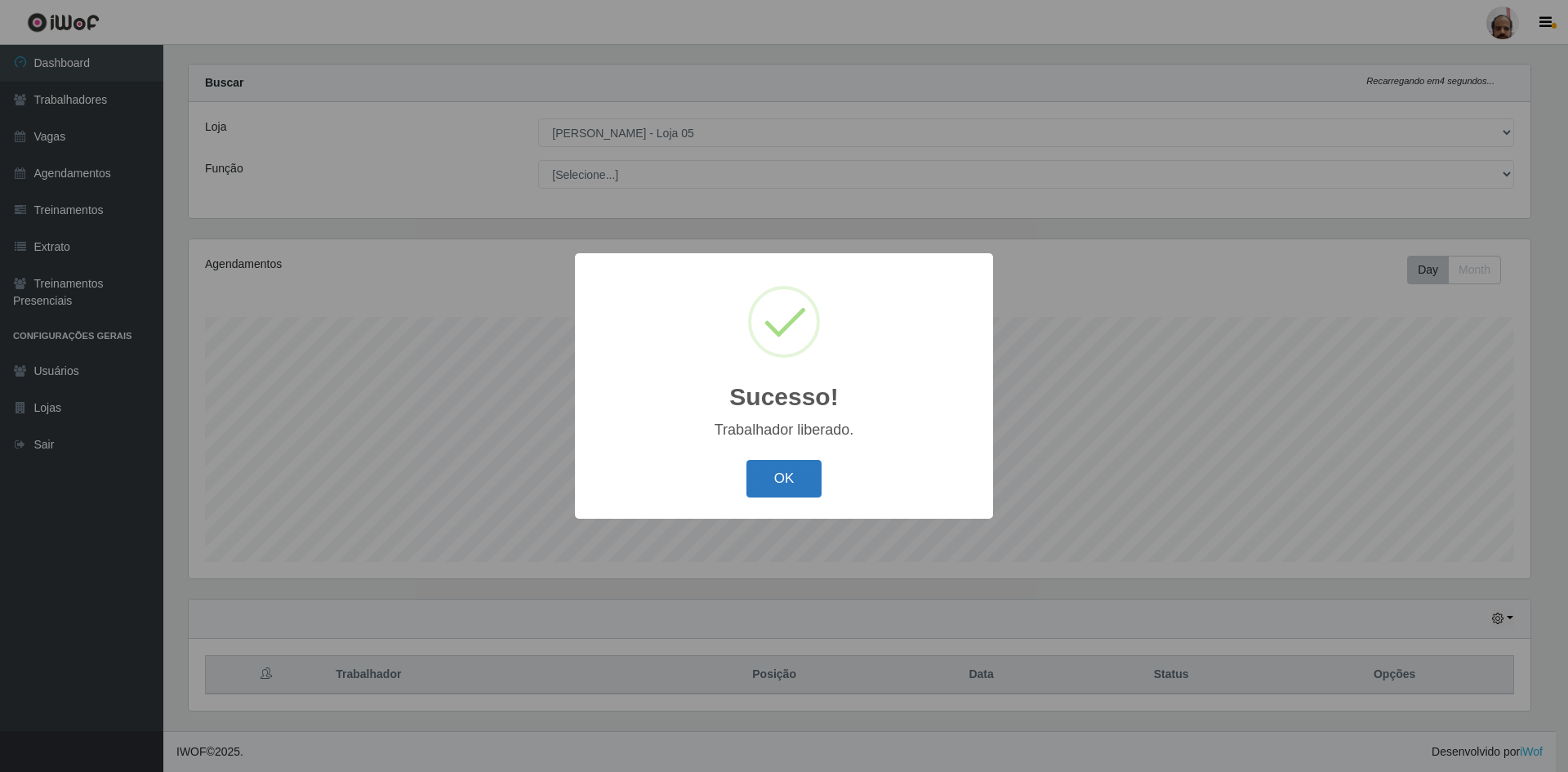
click at [776, 498] on button "OK" at bounding box center [784, 479] width 76 height 39
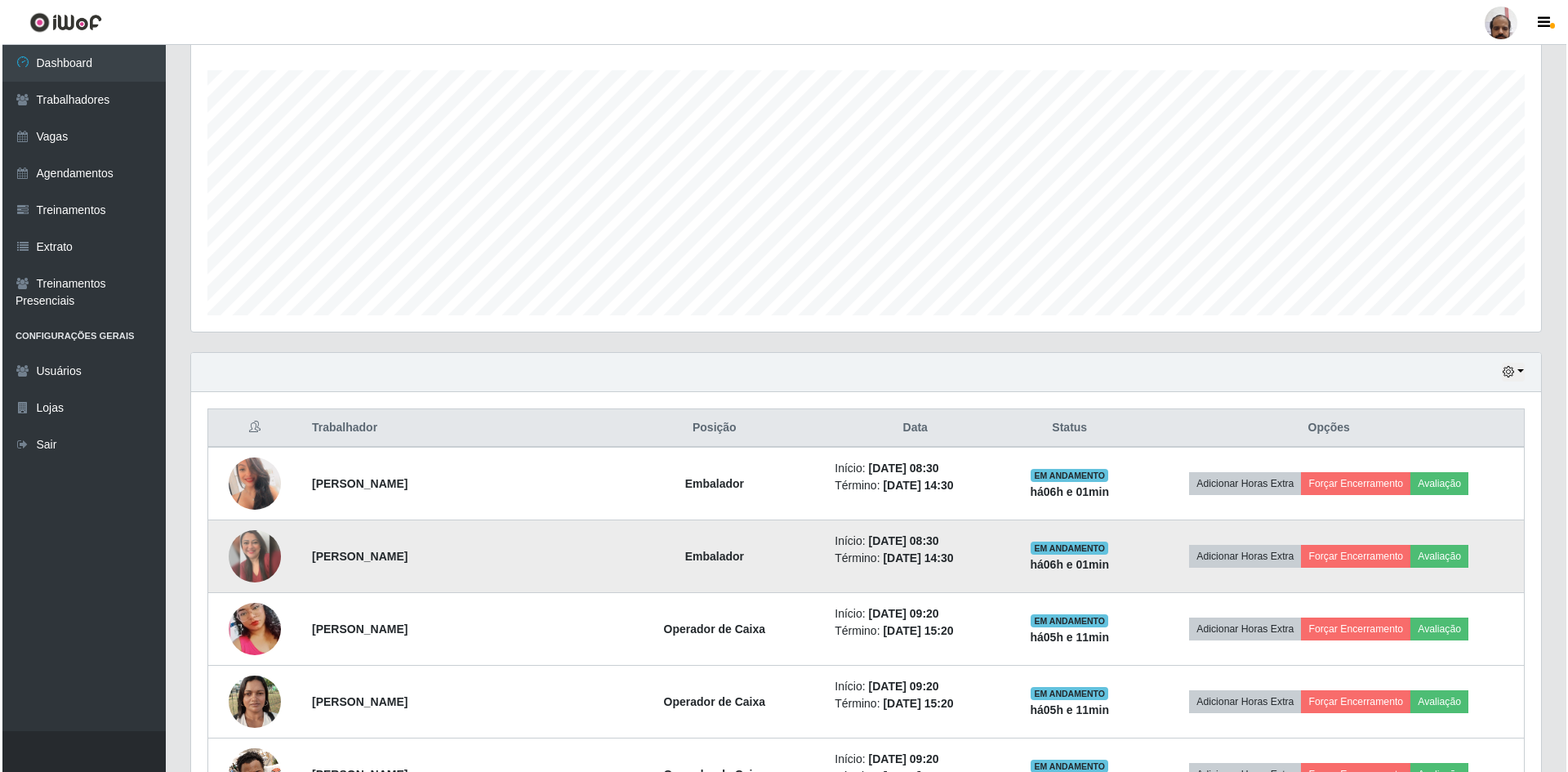
scroll to position [349, 0]
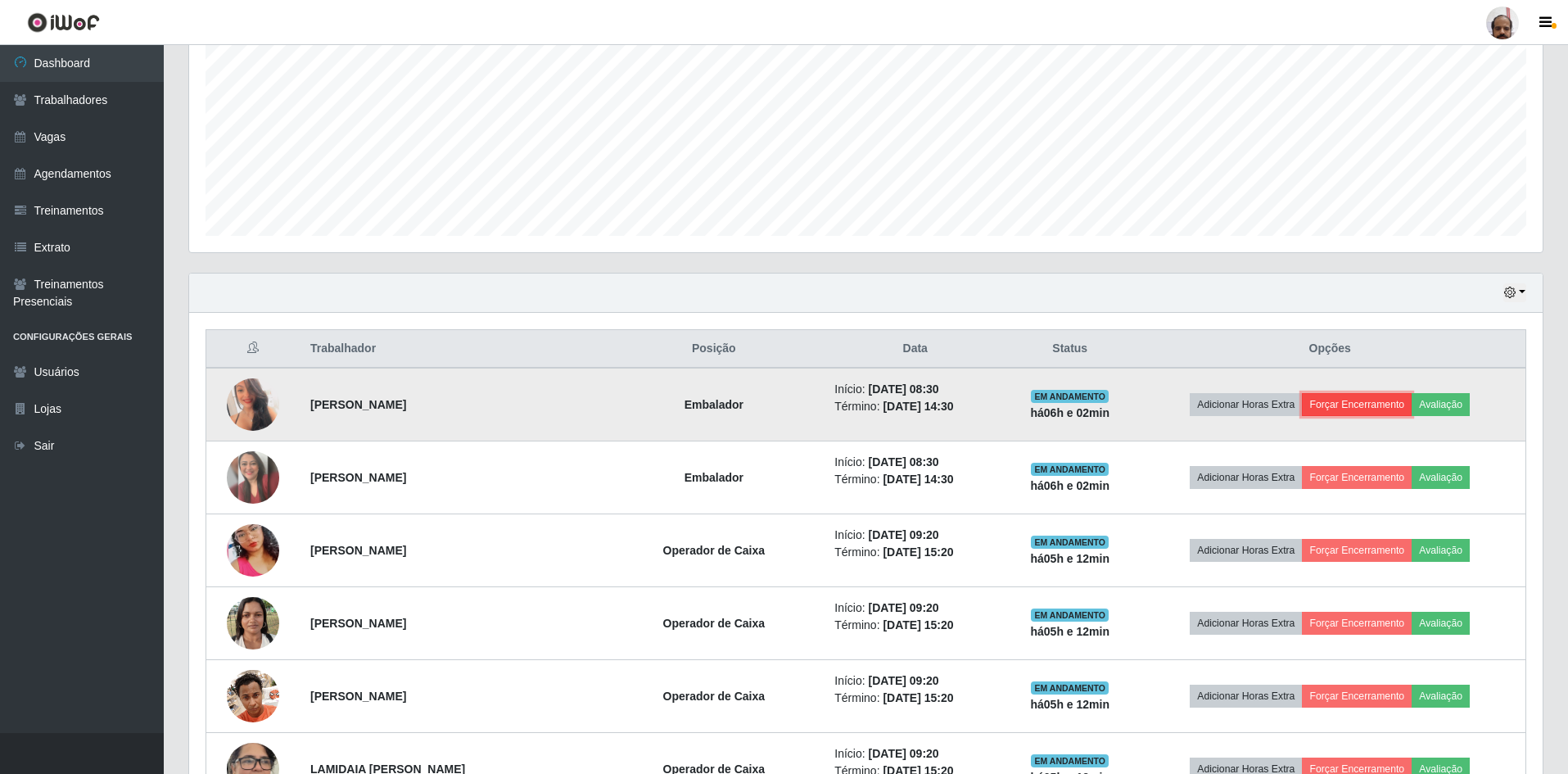
click at [1356, 407] on button "Forçar Encerramento" at bounding box center [1356, 404] width 109 height 23
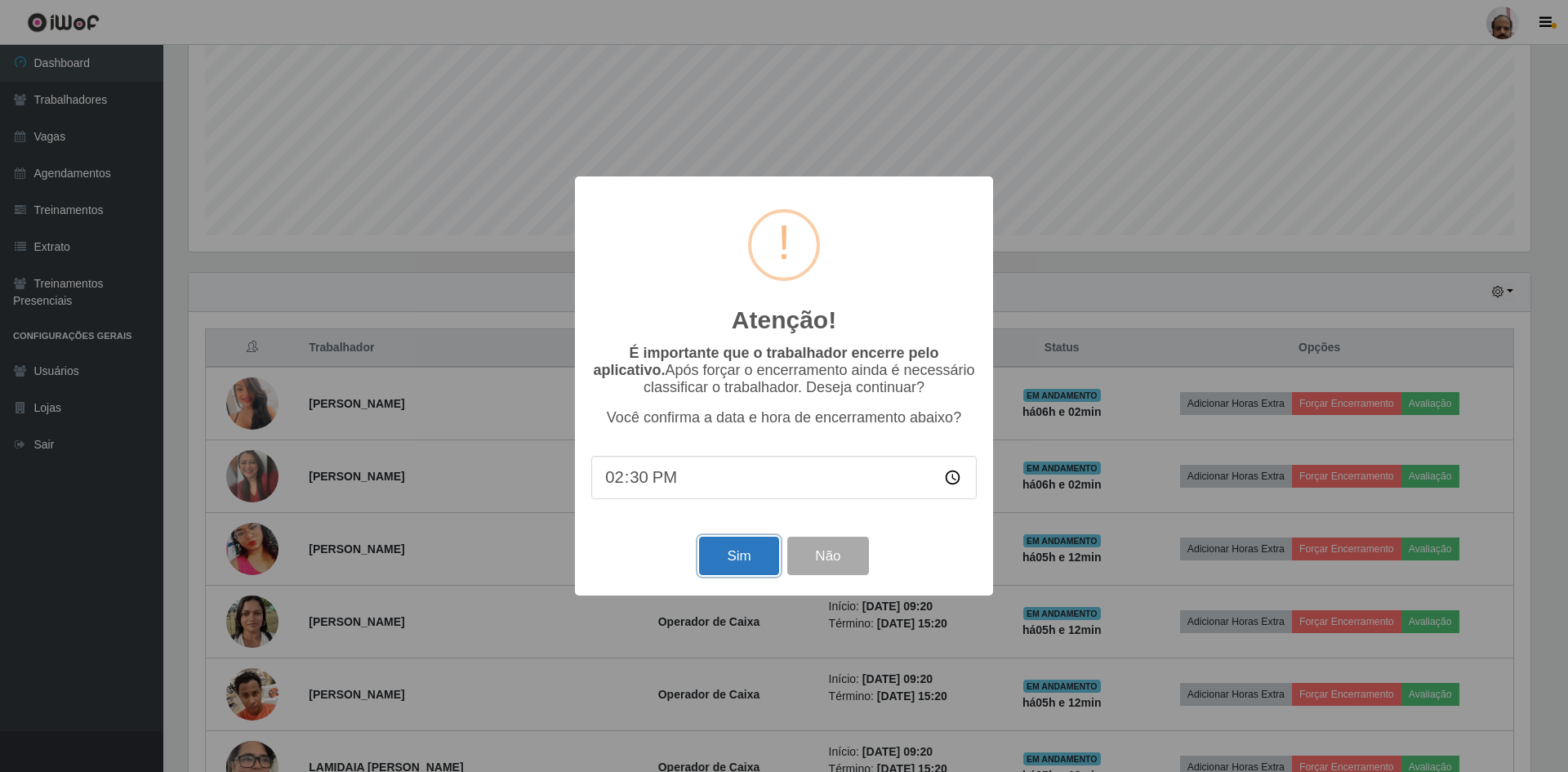
click at [740, 564] on button "Sim" at bounding box center [738, 555] width 79 height 39
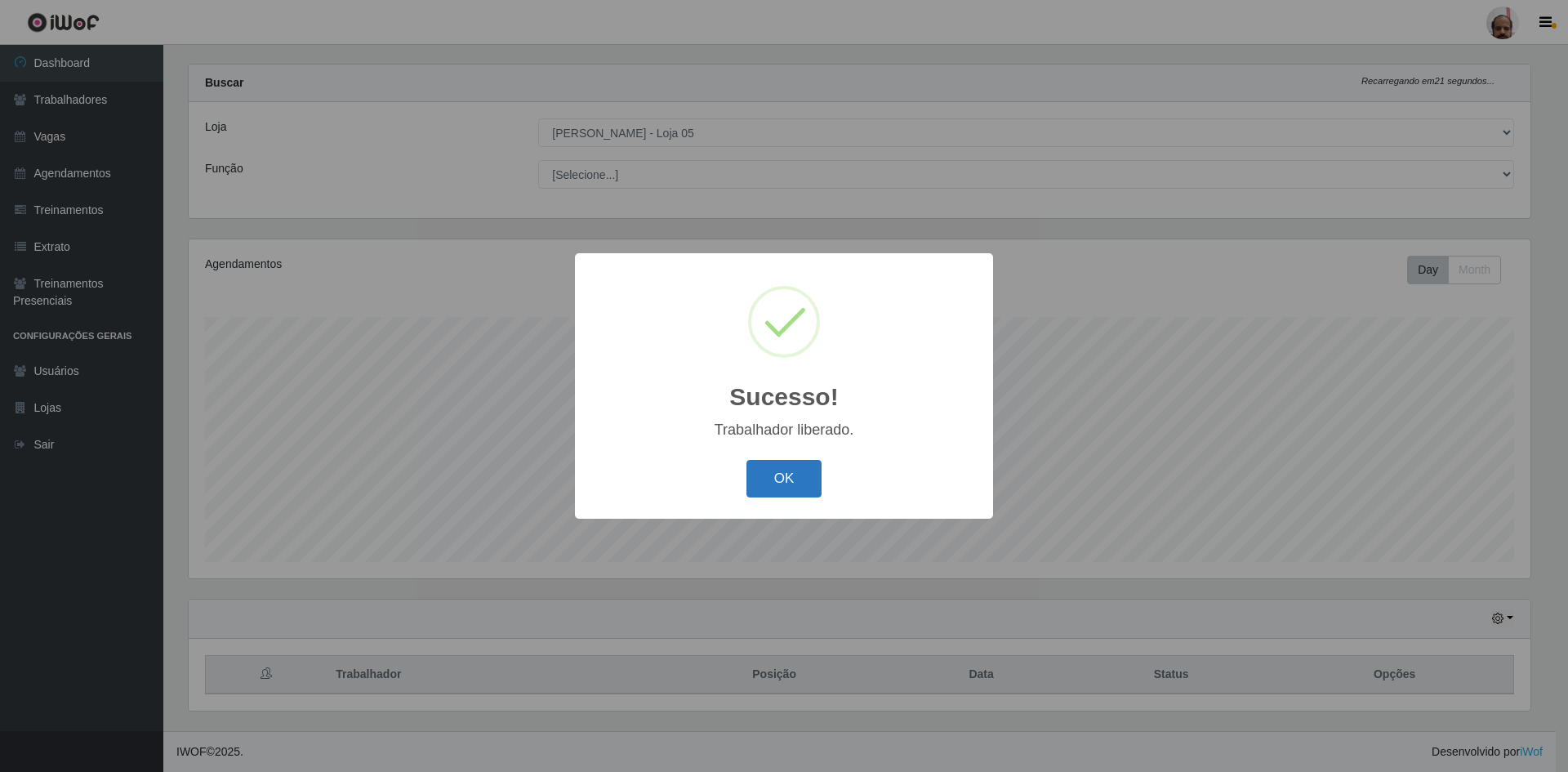
click at [766, 487] on button "OK" at bounding box center [784, 479] width 76 height 39
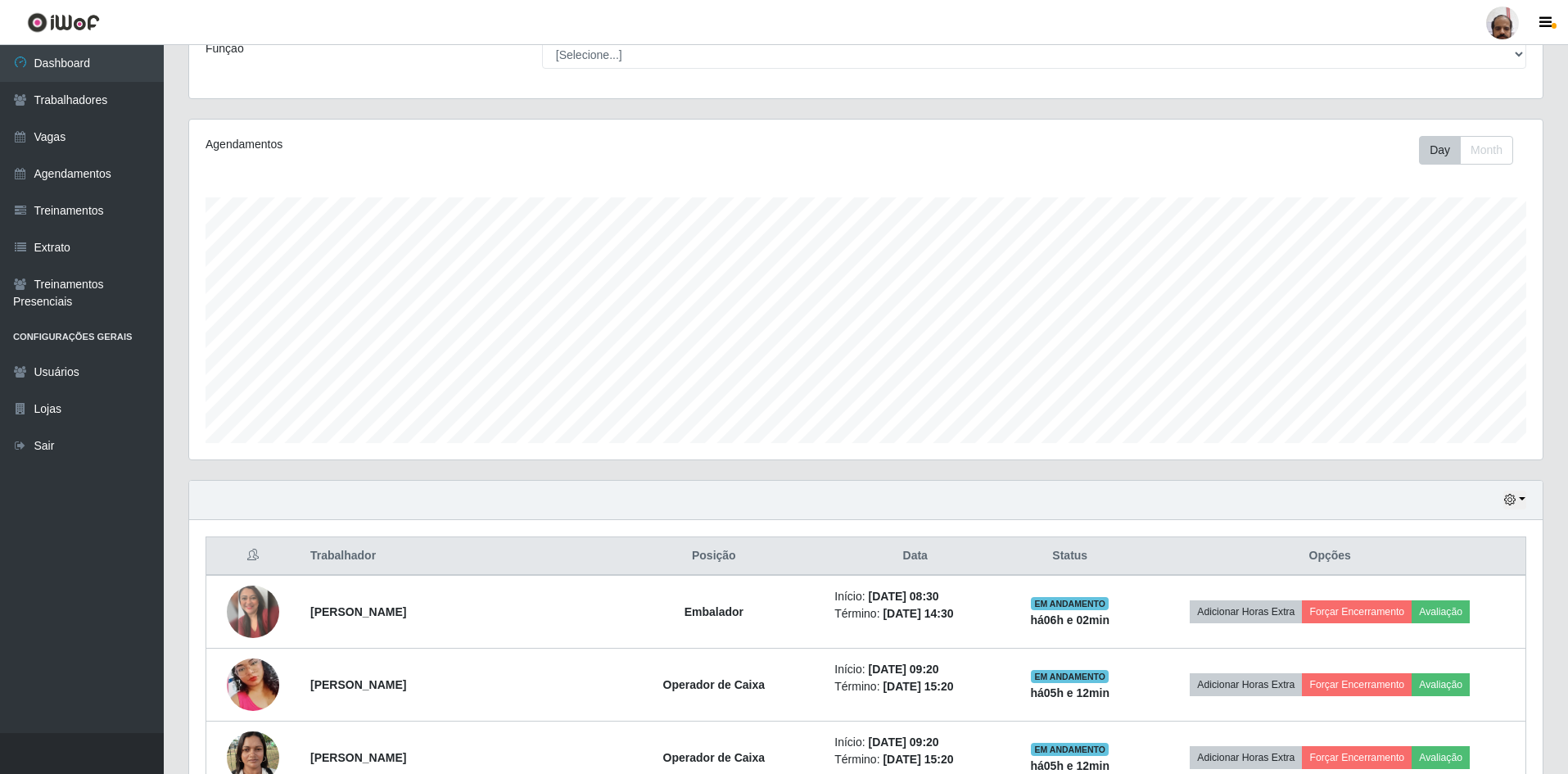
scroll to position [350, 0]
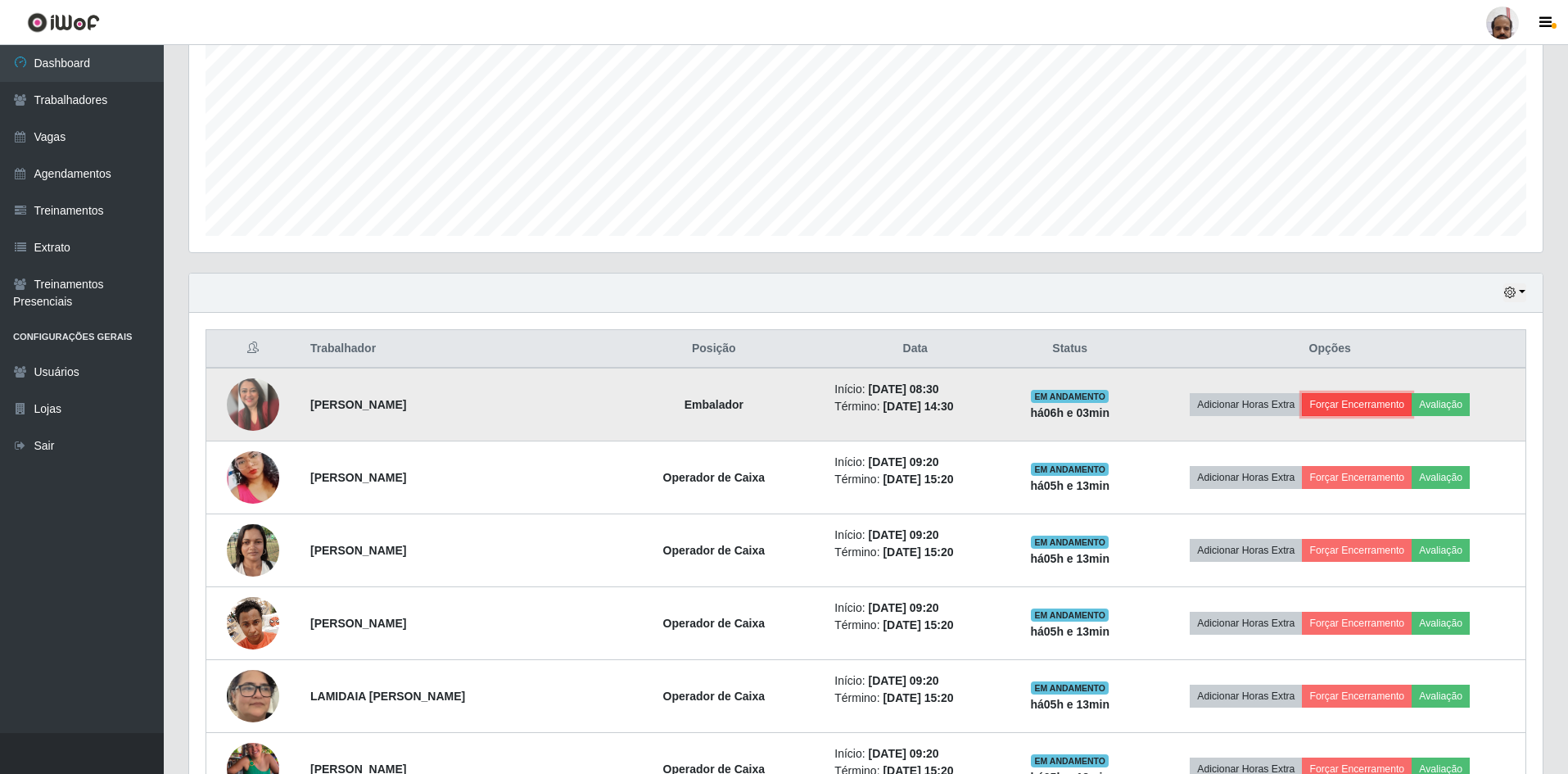
click at [1352, 404] on button "Forçar Encerramento" at bounding box center [1356, 404] width 109 height 23
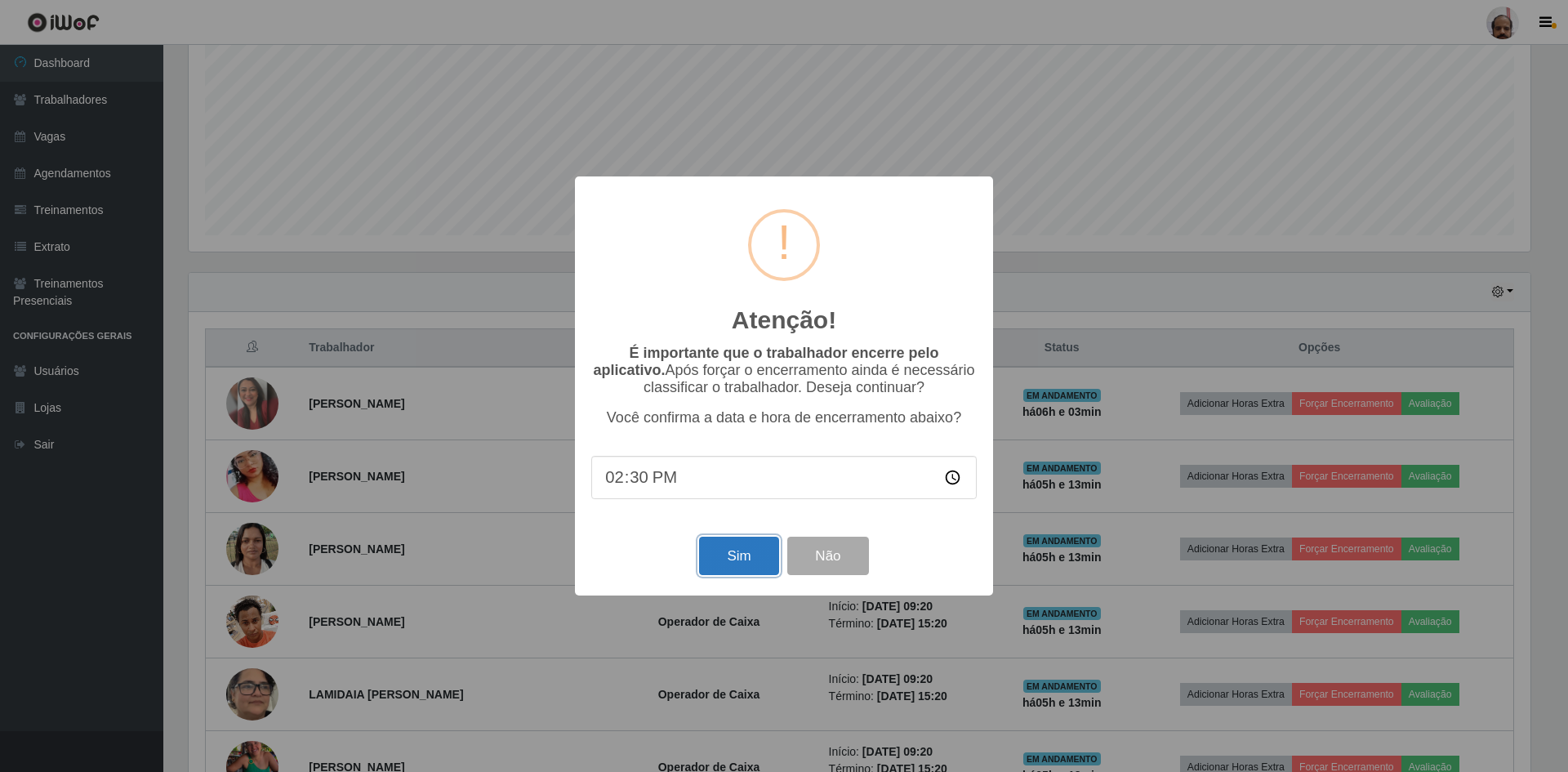
click at [750, 559] on button "Sim" at bounding box center [738, 555] width 79 height 39
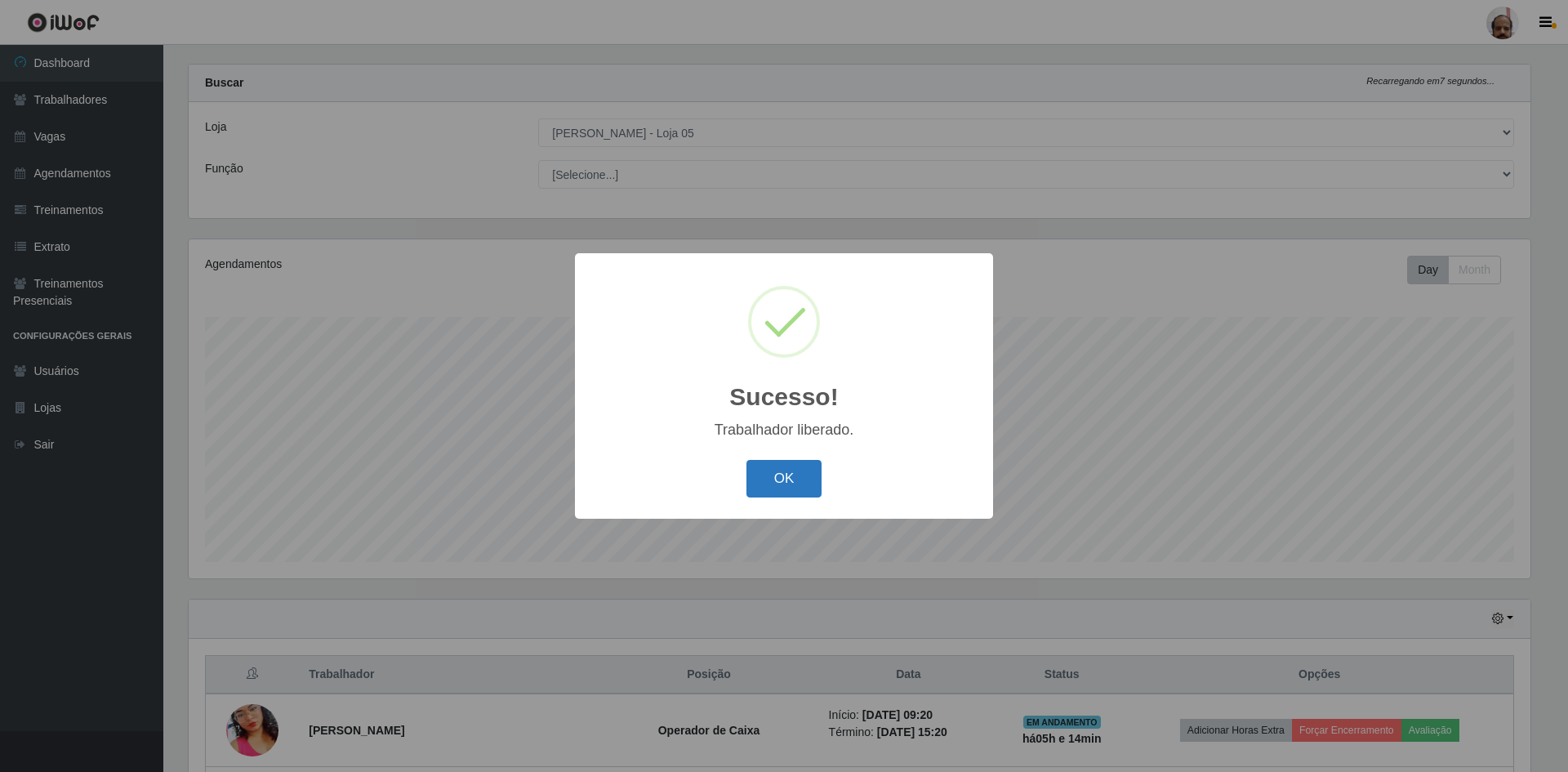
click at [777, 480] on button "OK" at bounding box center [784, 479] width 76 height 39
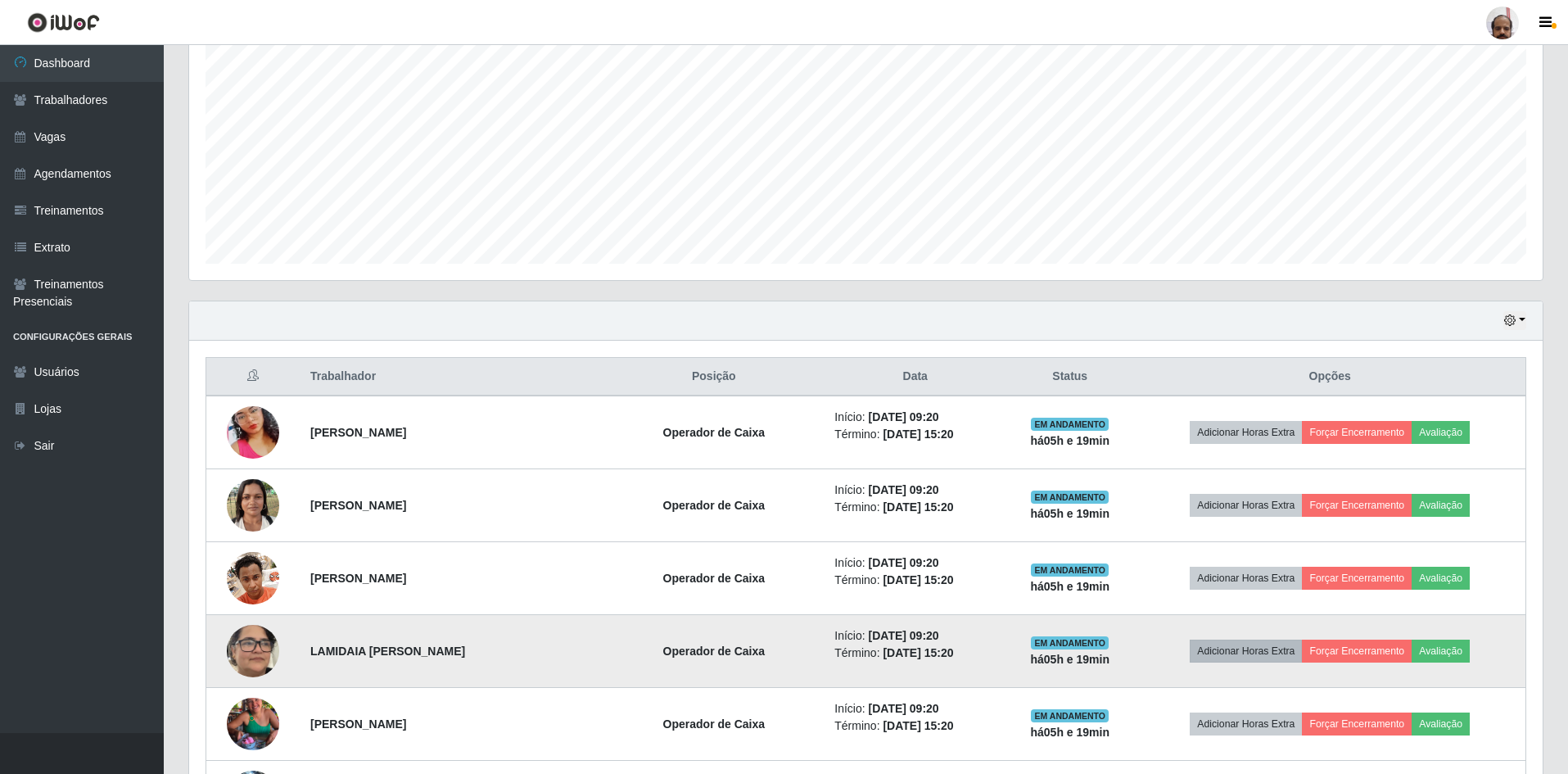
scroll to position [328, 0]
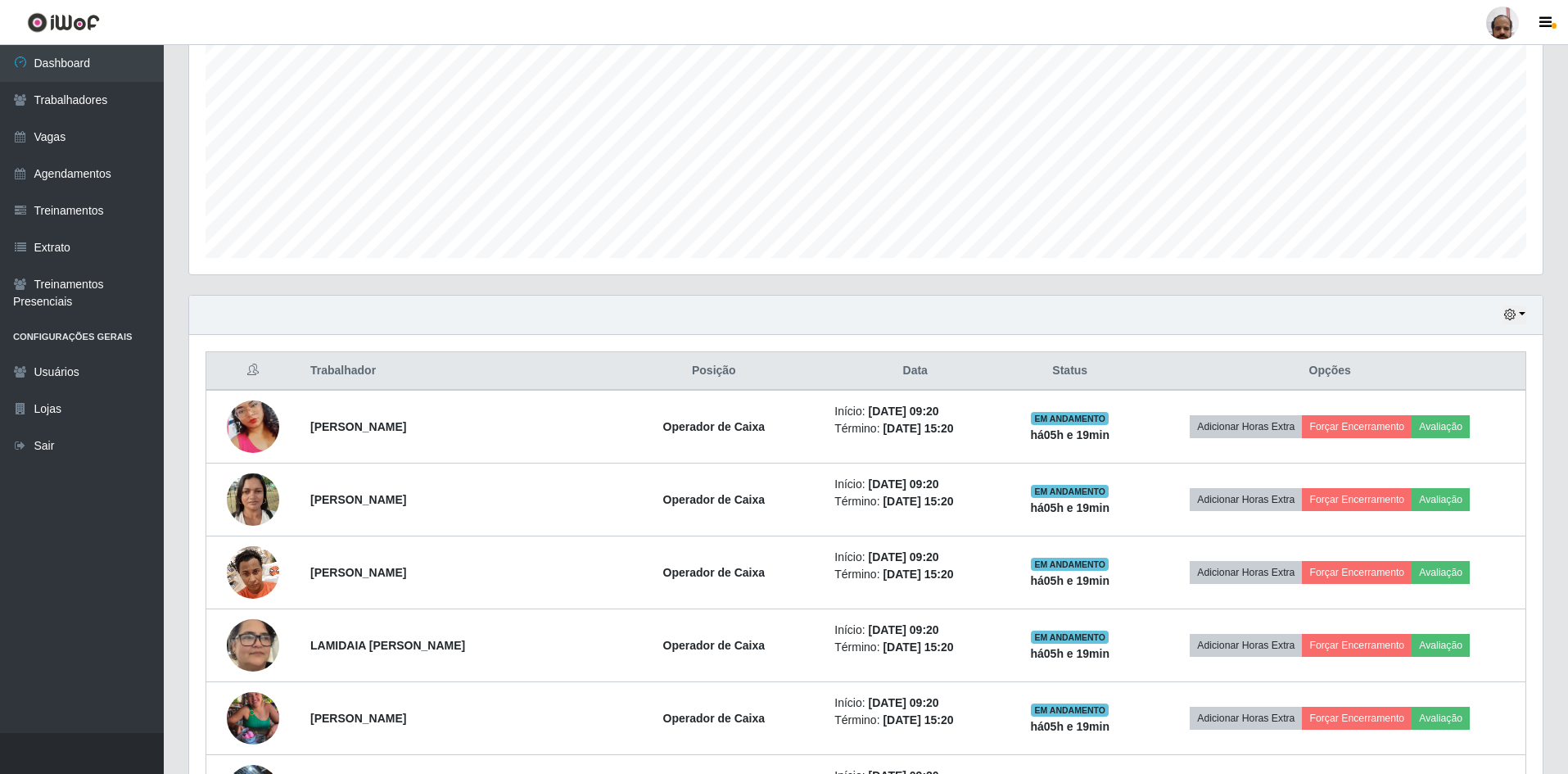
click at [1526, 309] on div "Hoje 1 dia 3 dias 1 Semana Não encerrados" at bounding box center [866, 315] width 1353 height 40
click at [1519, 318] on button "button" at bounding box center [1514, 315] width 23 height 19
click at [1449, 417] on button "3 dias" at bounding box center [1460, 413] width 129 height 35
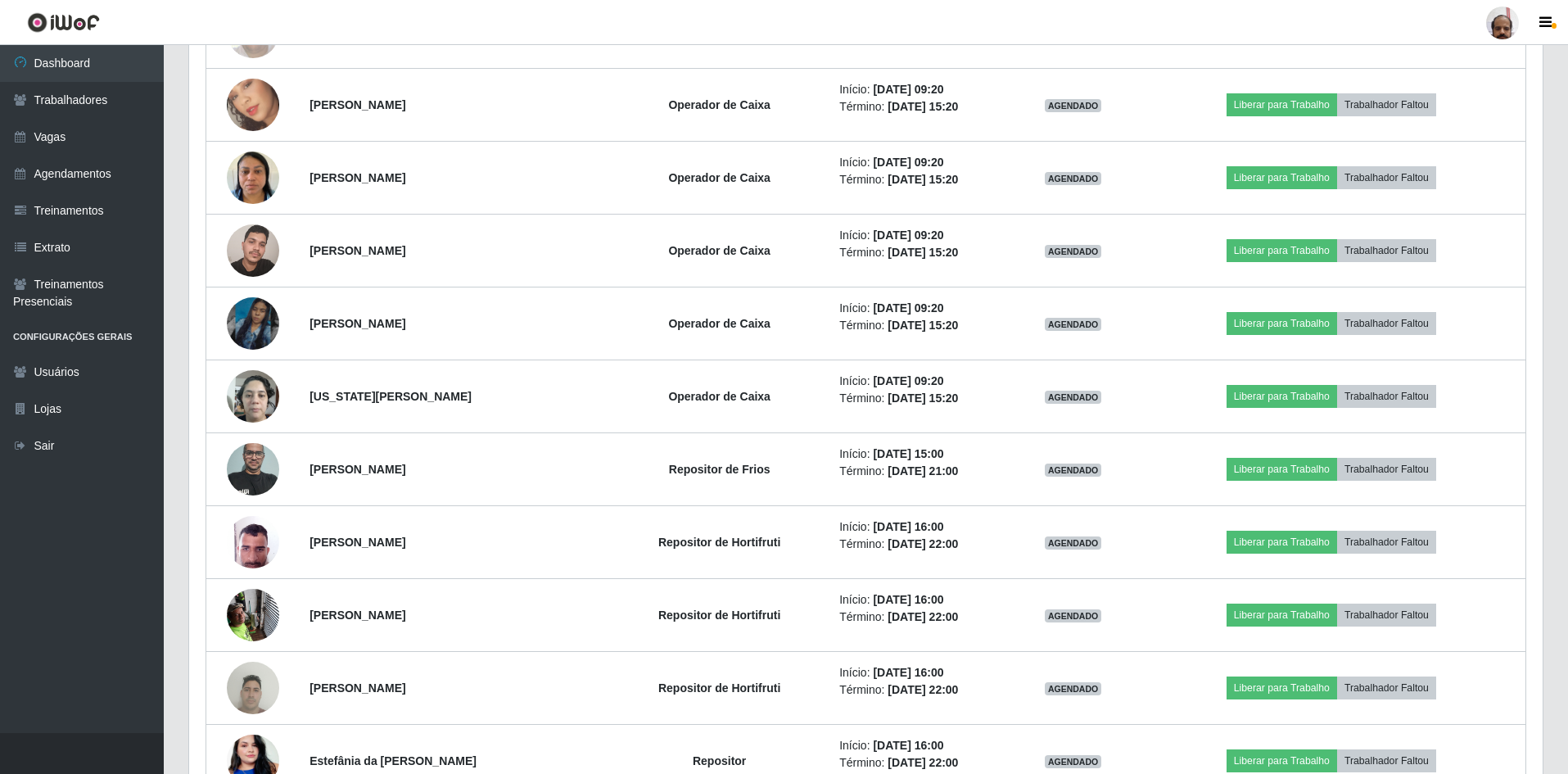
scroll to position [4259, 0]
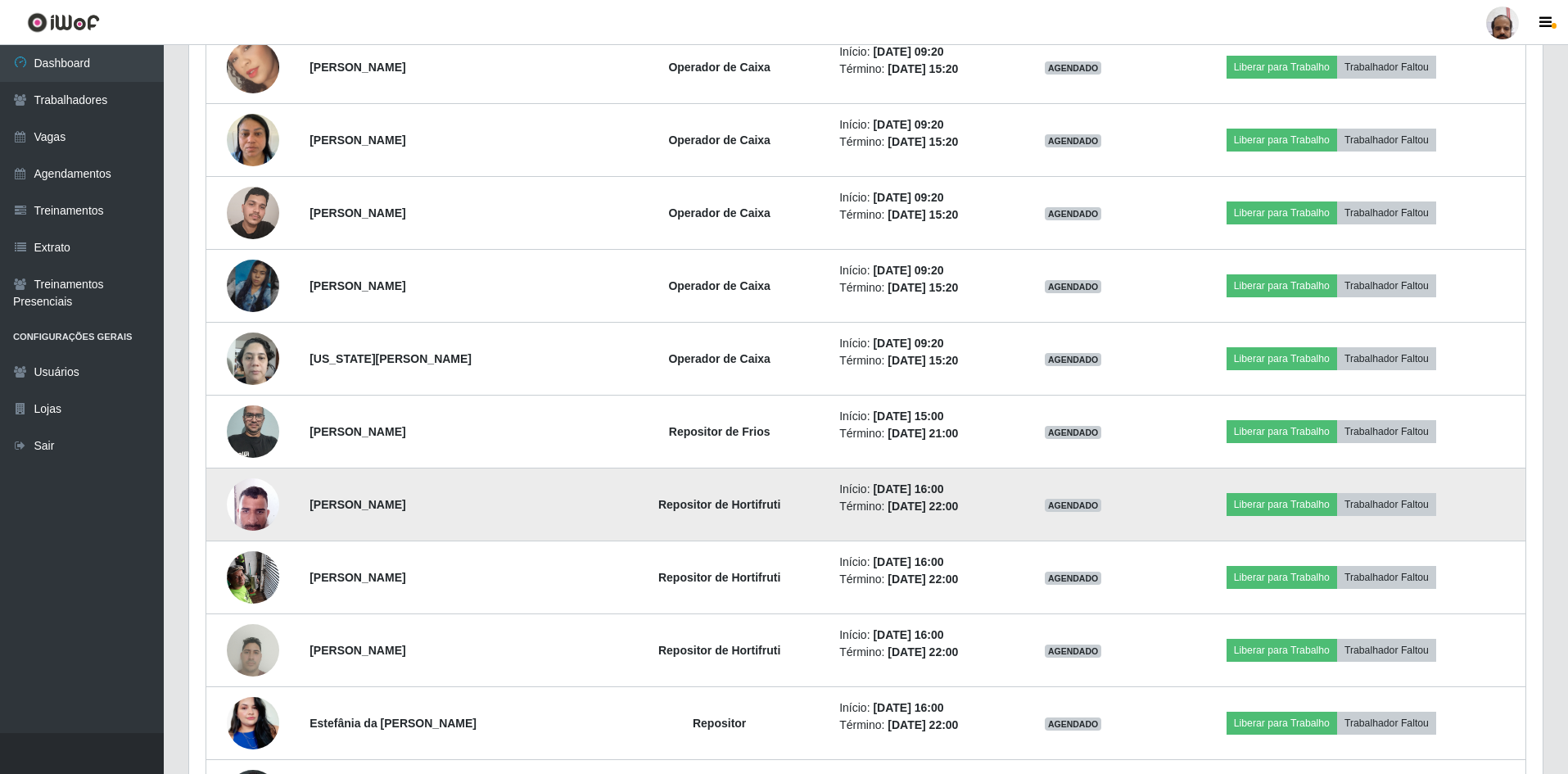
click at [266, 511] on img at bounding box center [253, 504] width 53 height 70
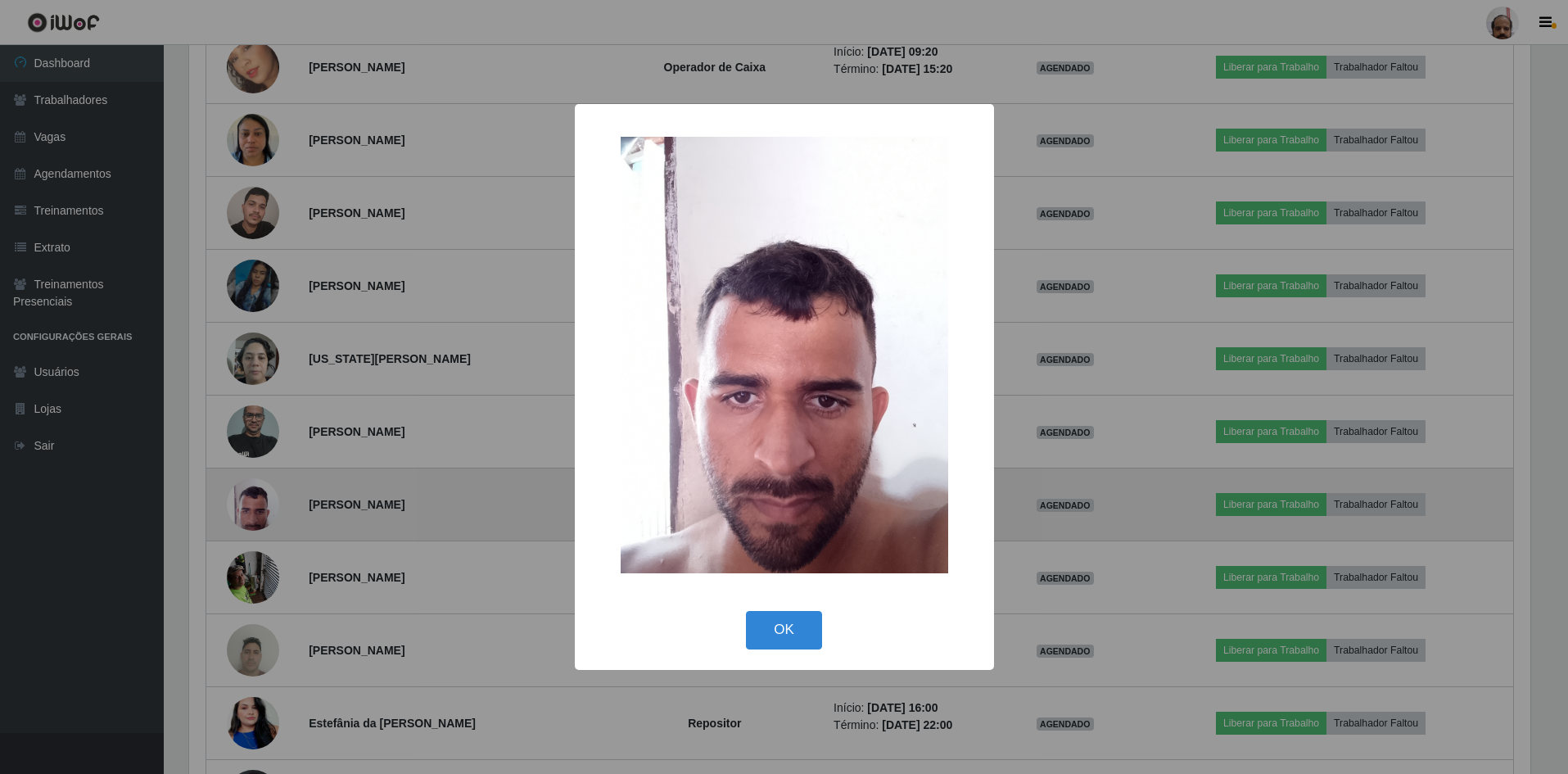
scroll to position [340, 1345]
click at [266, 511] on div "× OK Cancel" at bounding box center [786, 387] width 1572 height 774
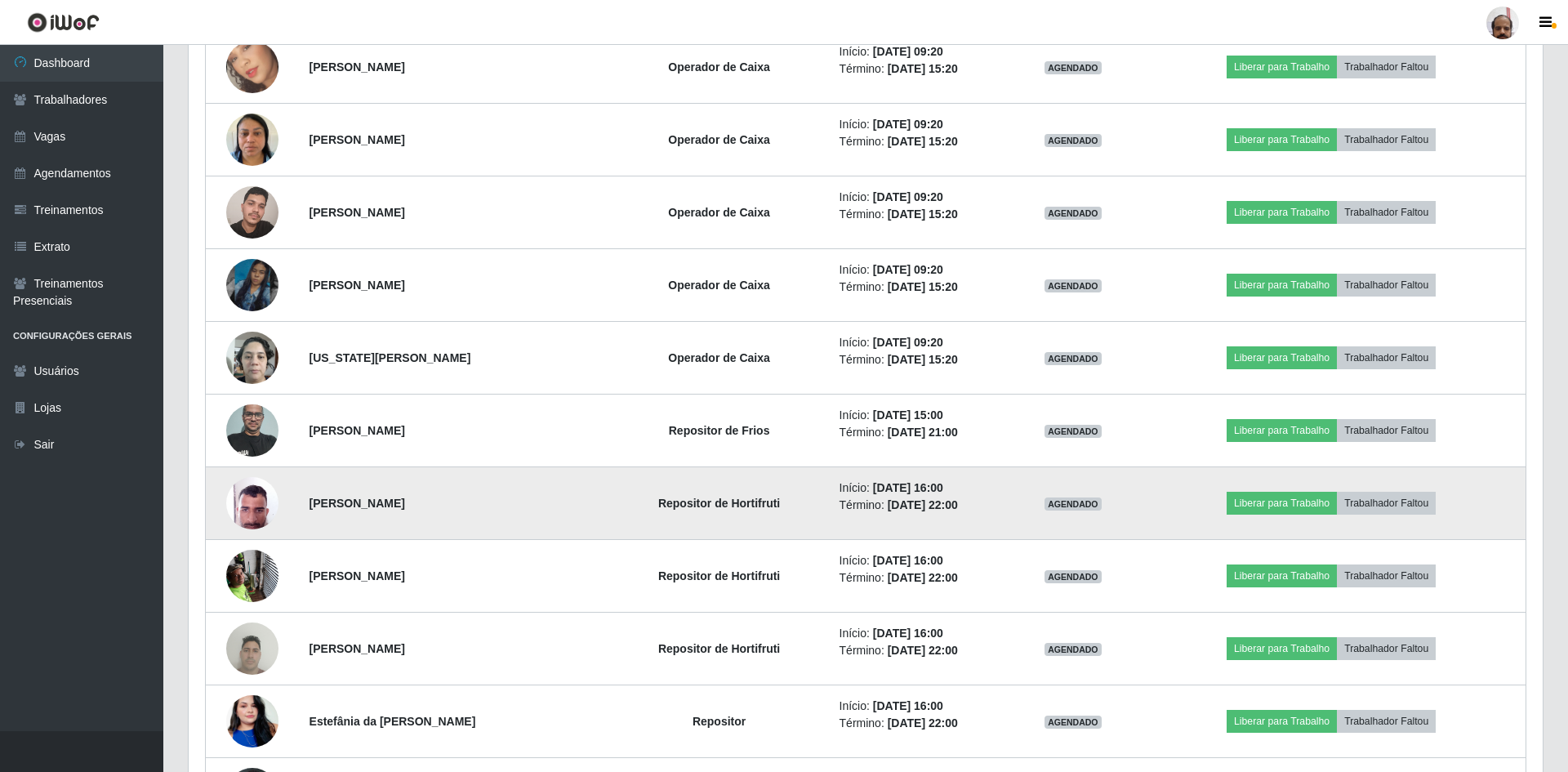
scroll to position [339, 1350]
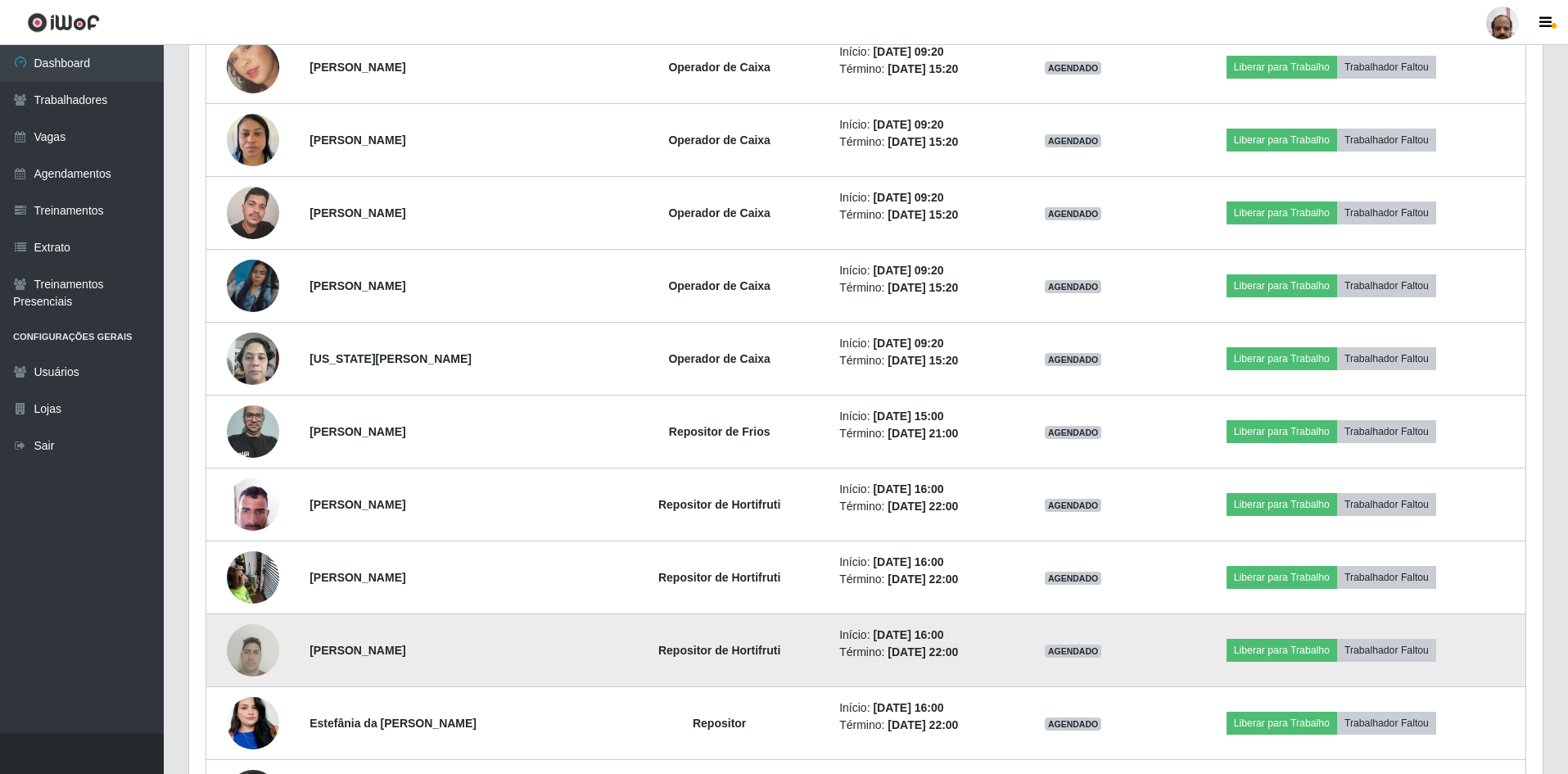
click at [272, 650] on img at bounding box center [253, 650] width 53 height 70
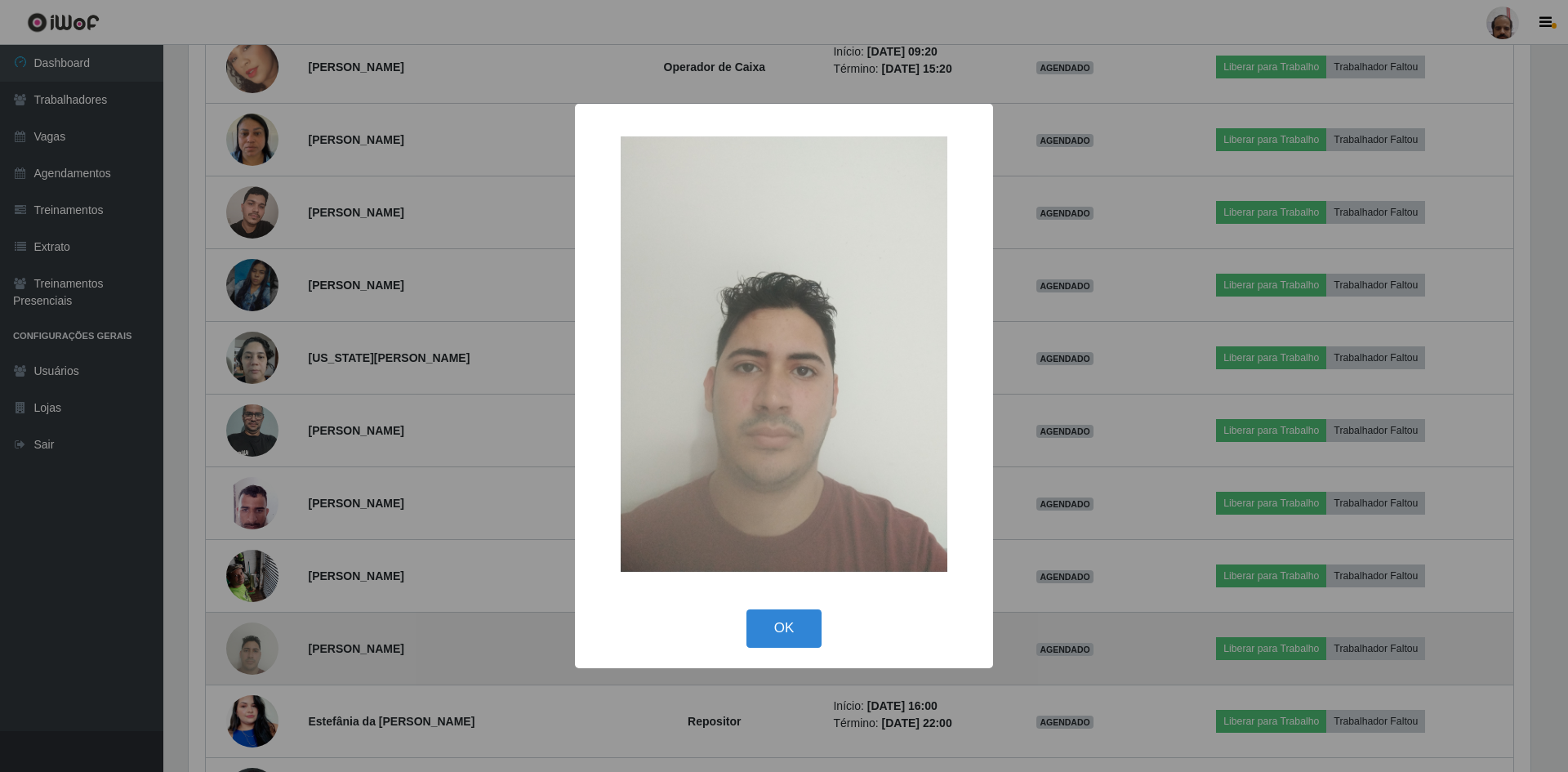
click at [272, 649] on div "× OK Cancel" at bounding box center [784, 386] width 1568 height 772
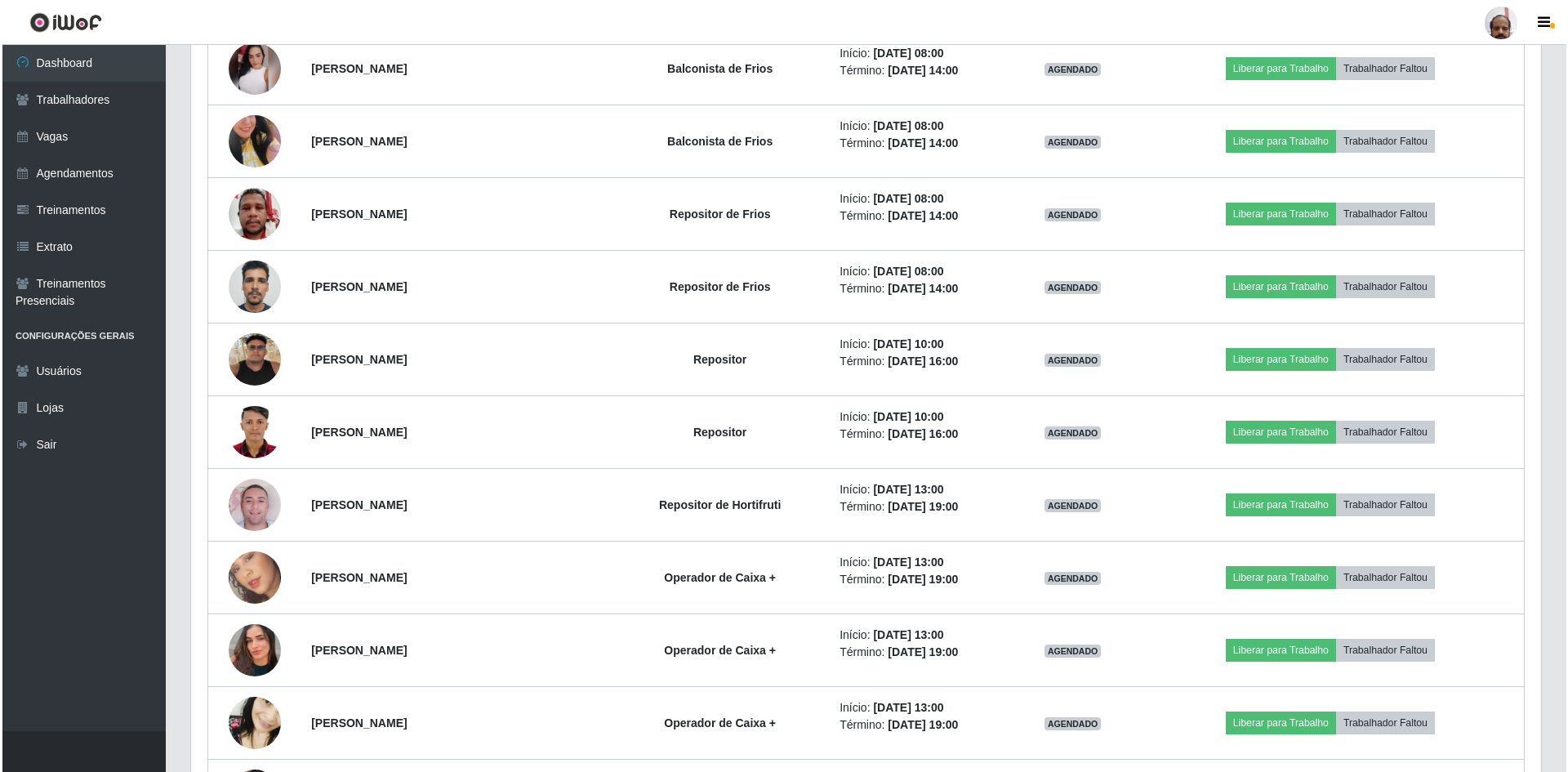
scroll to position [9556, 0]
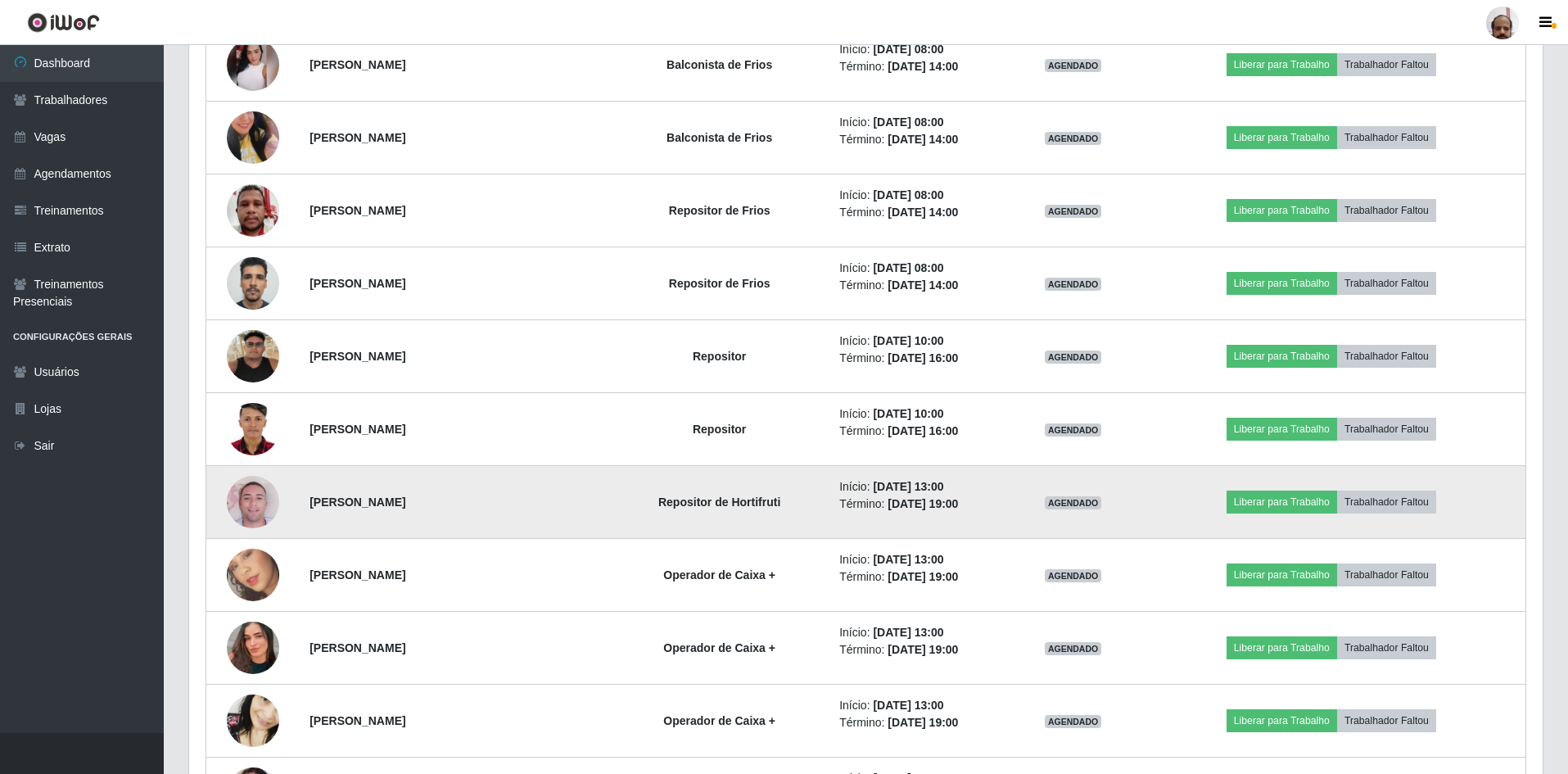
click at [266, 501] on img at bounding box center [253, 501] width 53 height 93
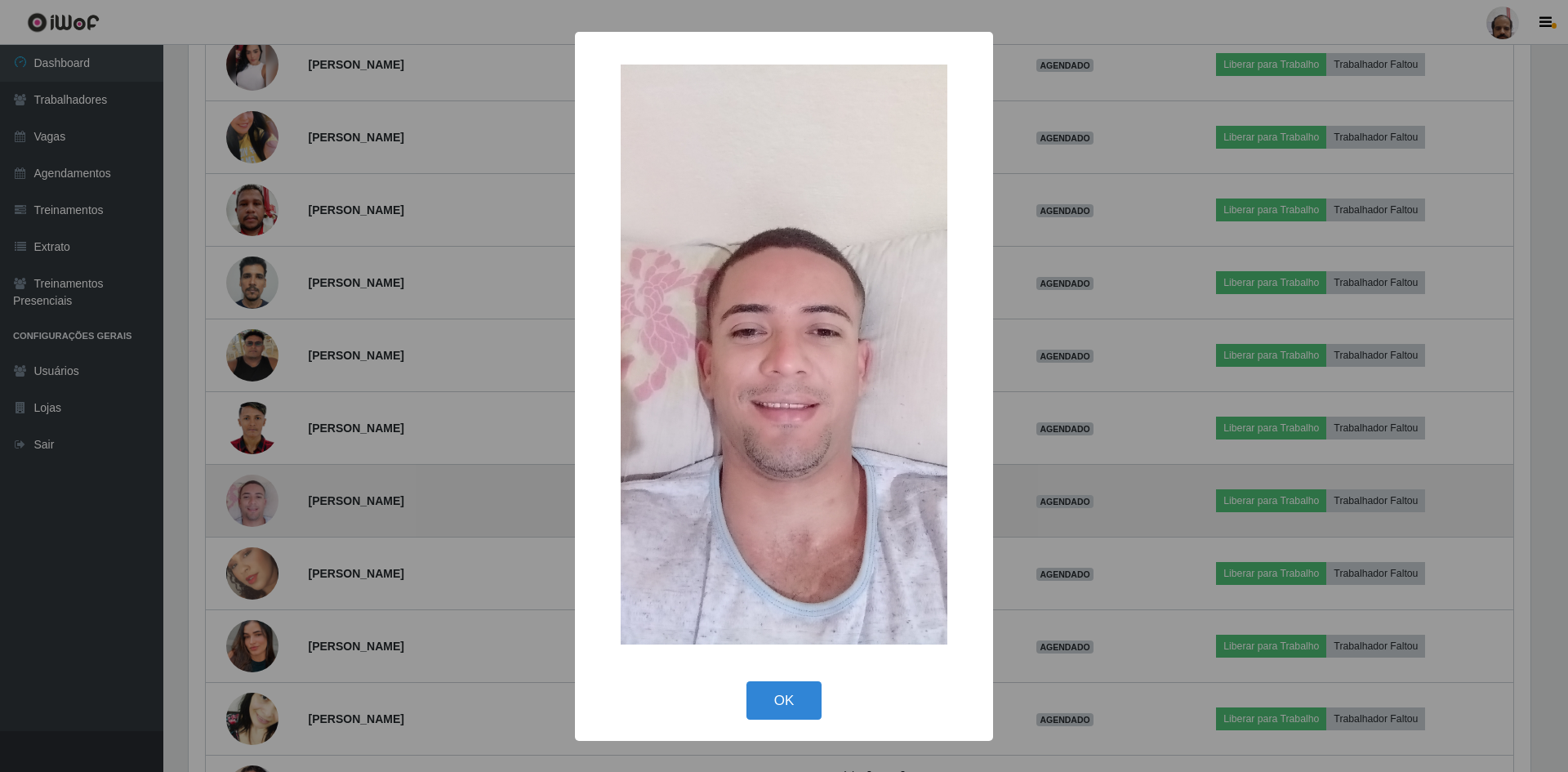
click at [265, 500] on div "× OK Cancel" at bounding box center [784, 386] width 1568 height 772
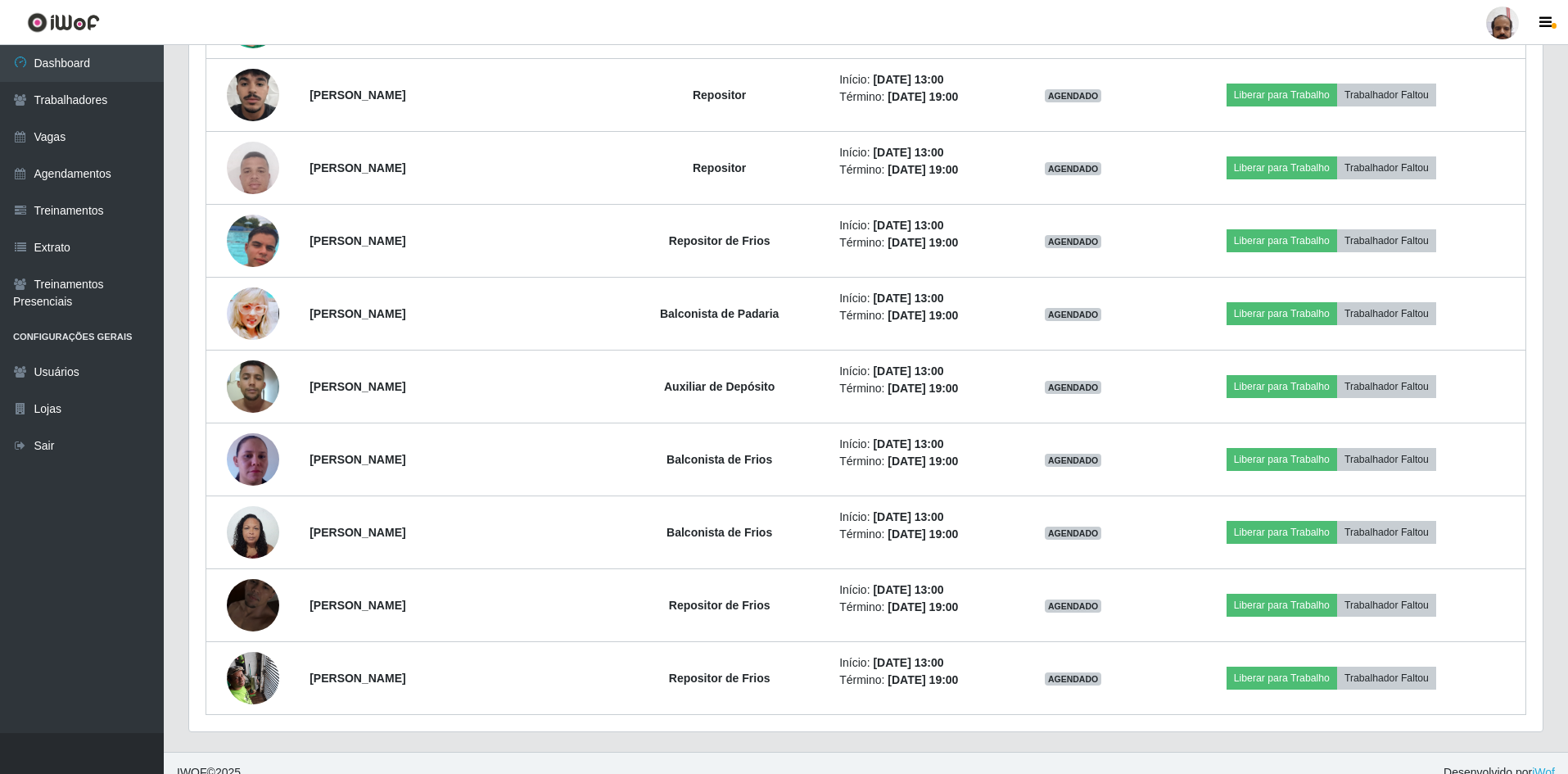
scroll to position [10809, 0]
